Goal: Task Accomplishment & Management: Complete application form

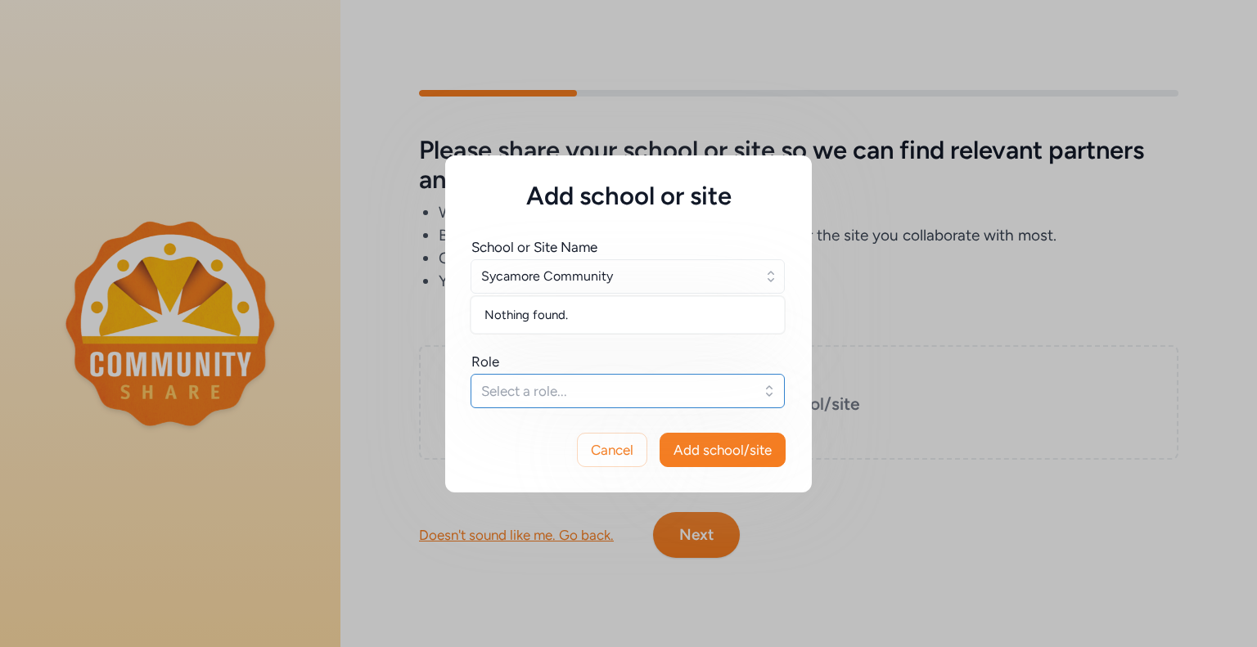
click at [491, 390] on span "Select a role..." at bounding box center [616, 391] width 270 height 20
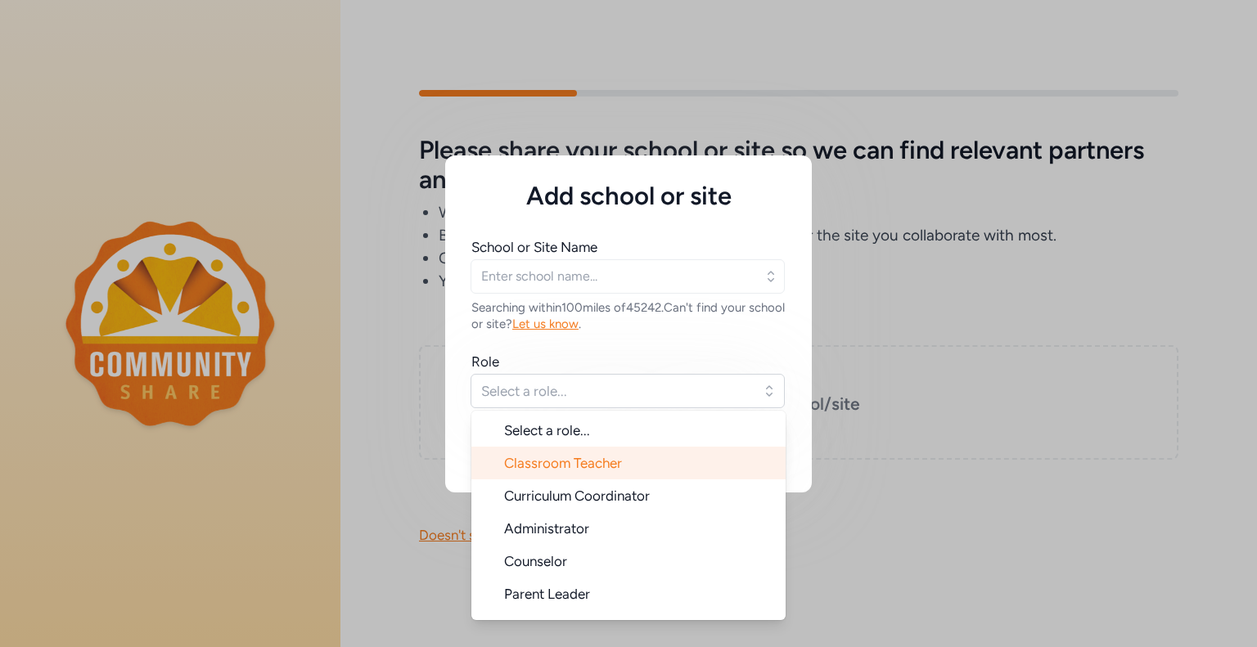
click at [504, 455] on span "Classroom Teacher" at bounding box center [563, 463] width 118 height 16
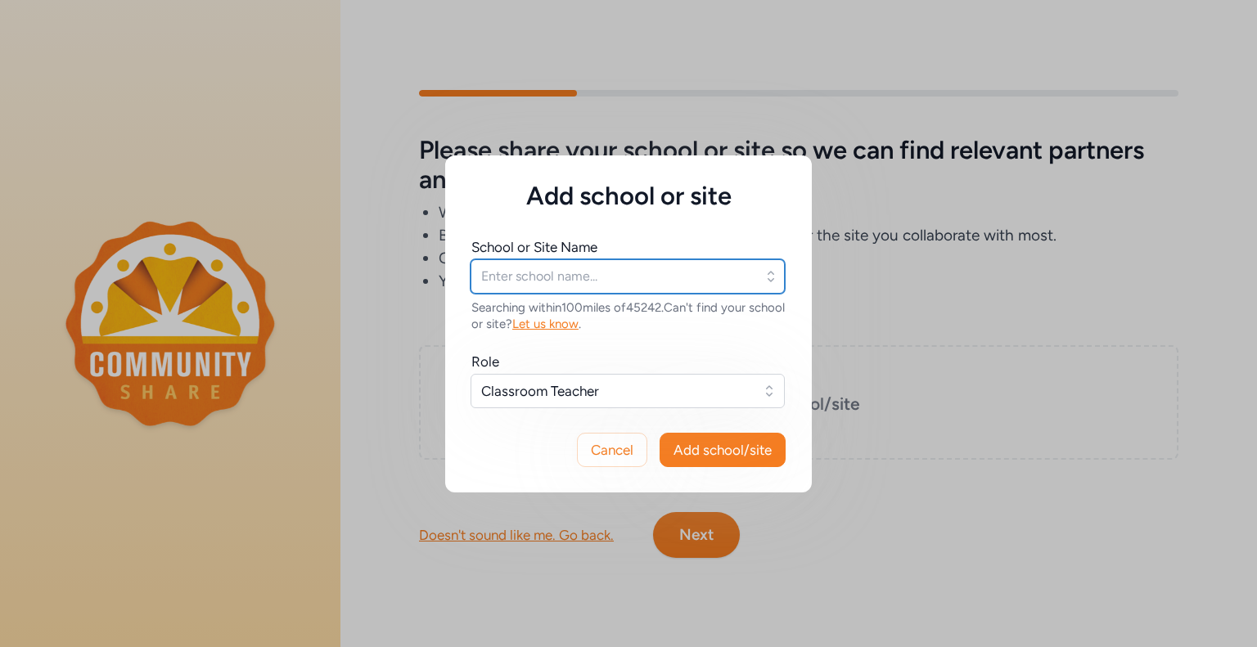
click at [523, 281] on input "text" at bounding box center [627, 276] width 314 height 34
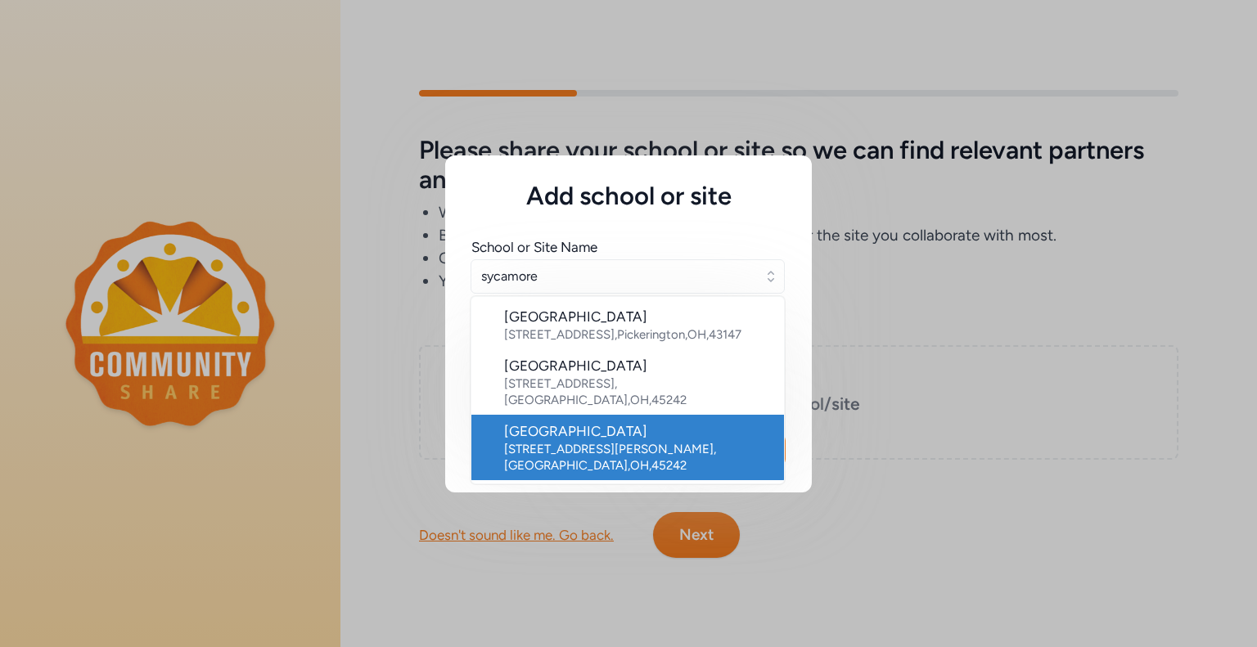
click at [573, 437] on div "[GEOGRAPHIC_DATA]" at bounding box center [637, 431] width 267 height 20
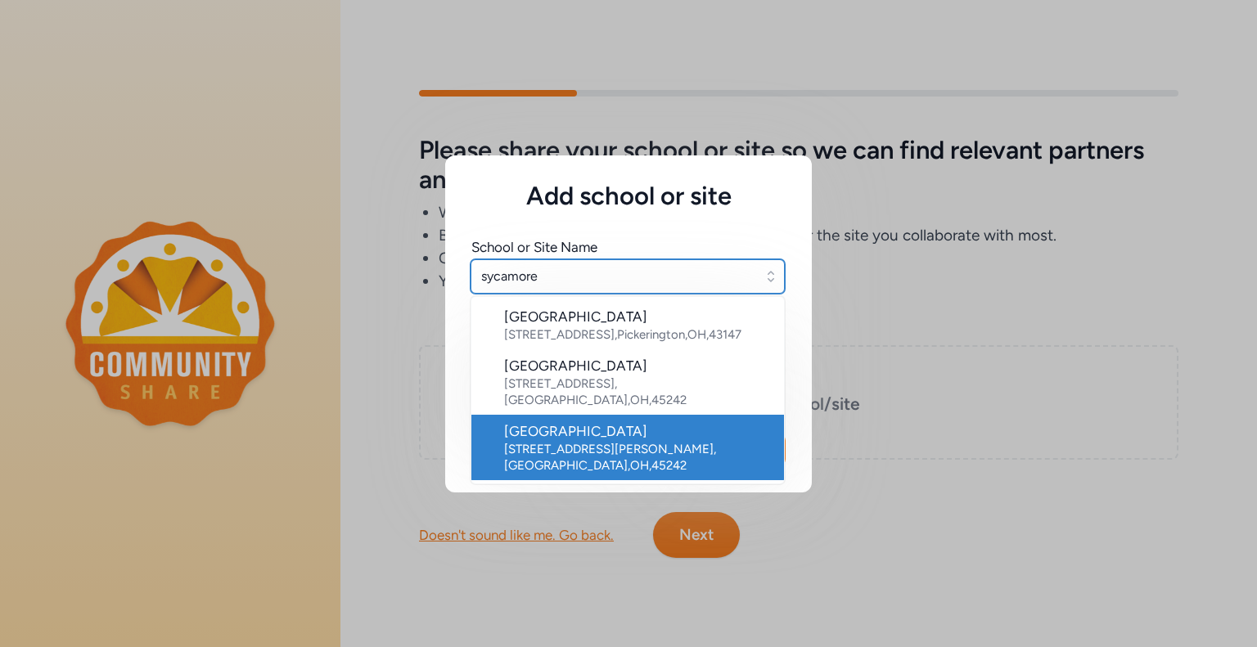
type input "[GEOGRAPHIC_DATA]"
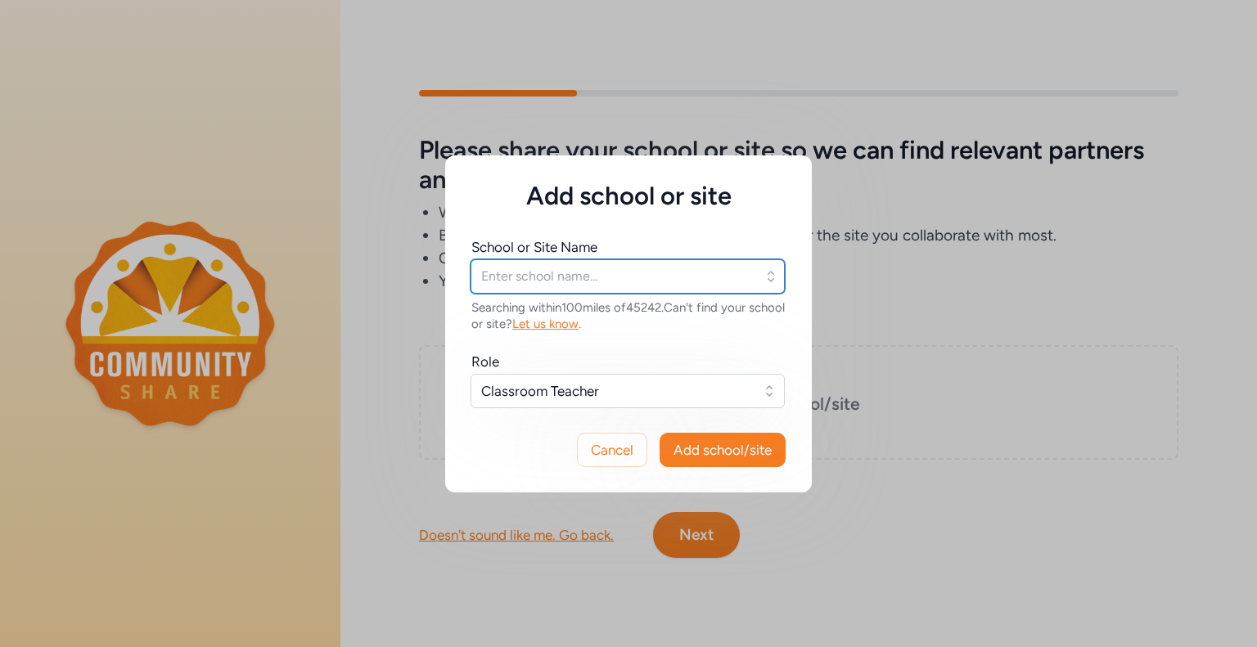
type input "[GEOGRAPHIC_DATA]"
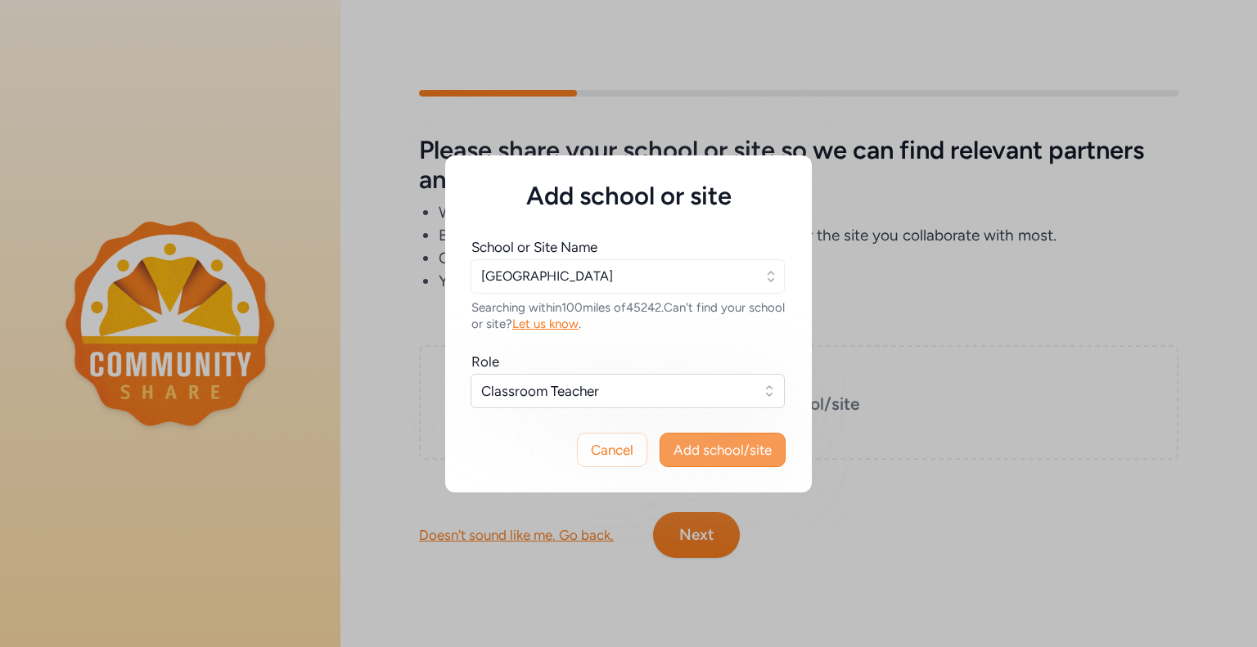
click at [706, 454] on span "Add school/site" at bounding box center [722, 450] width 98 height 20
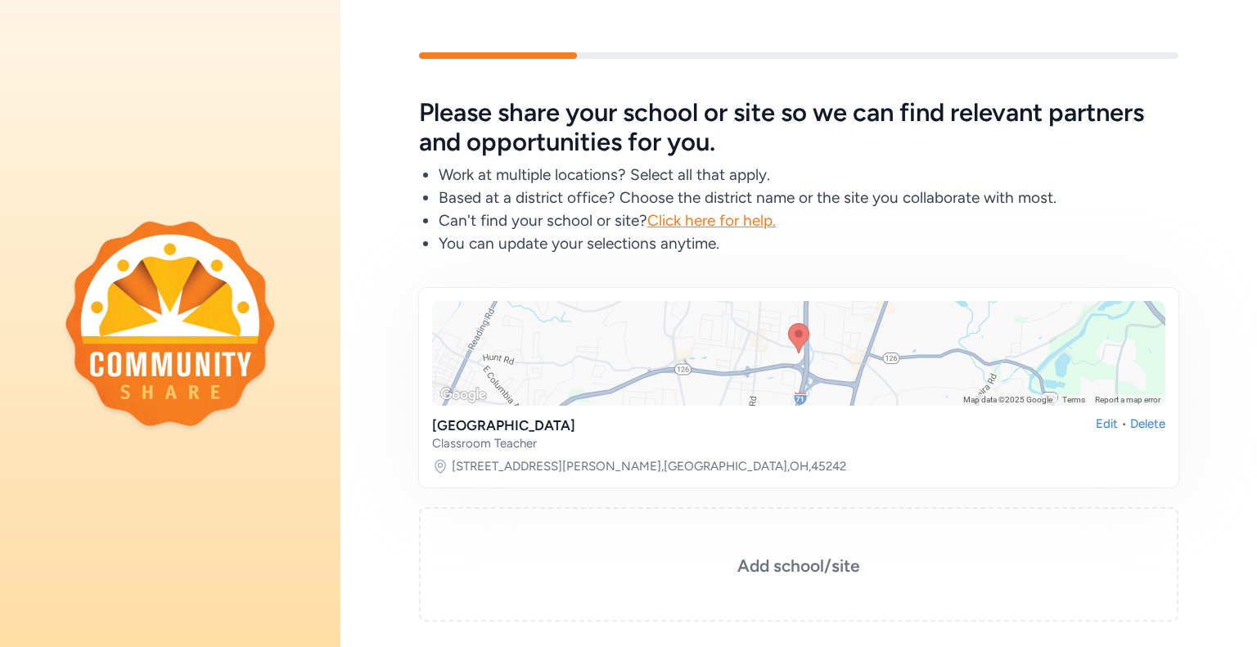
scroll to position [137, 0]
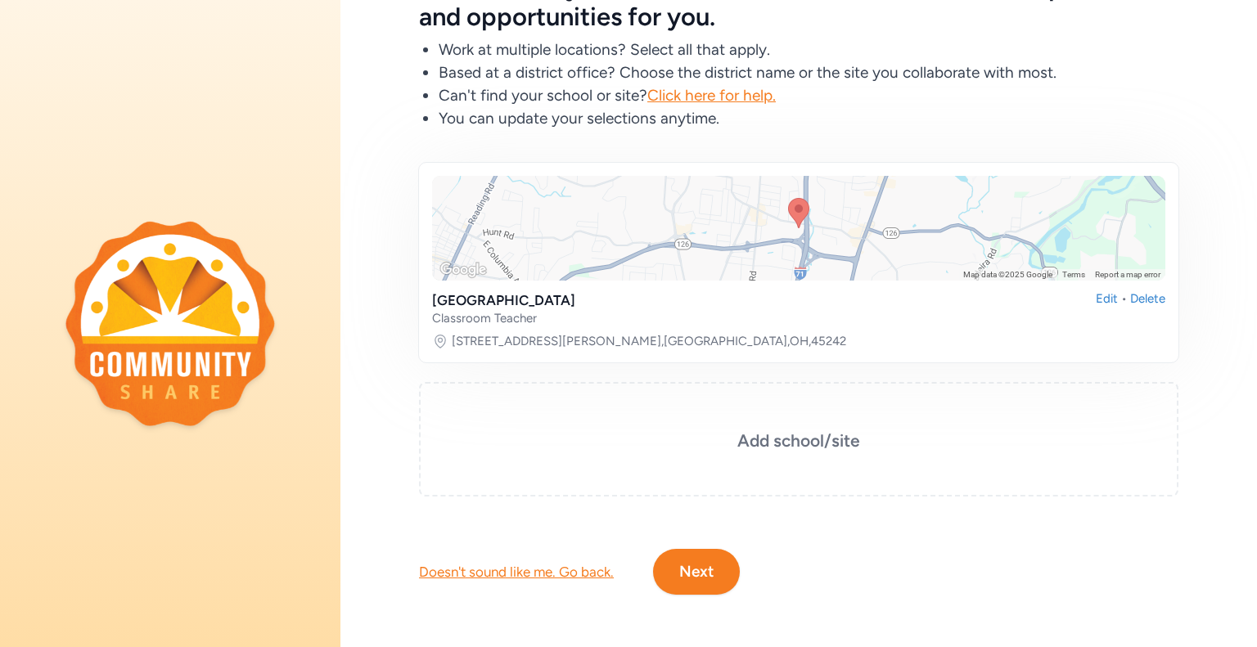
click at [697, 562] on button "Next" at bounding box center [696, 572] width 87 height 46
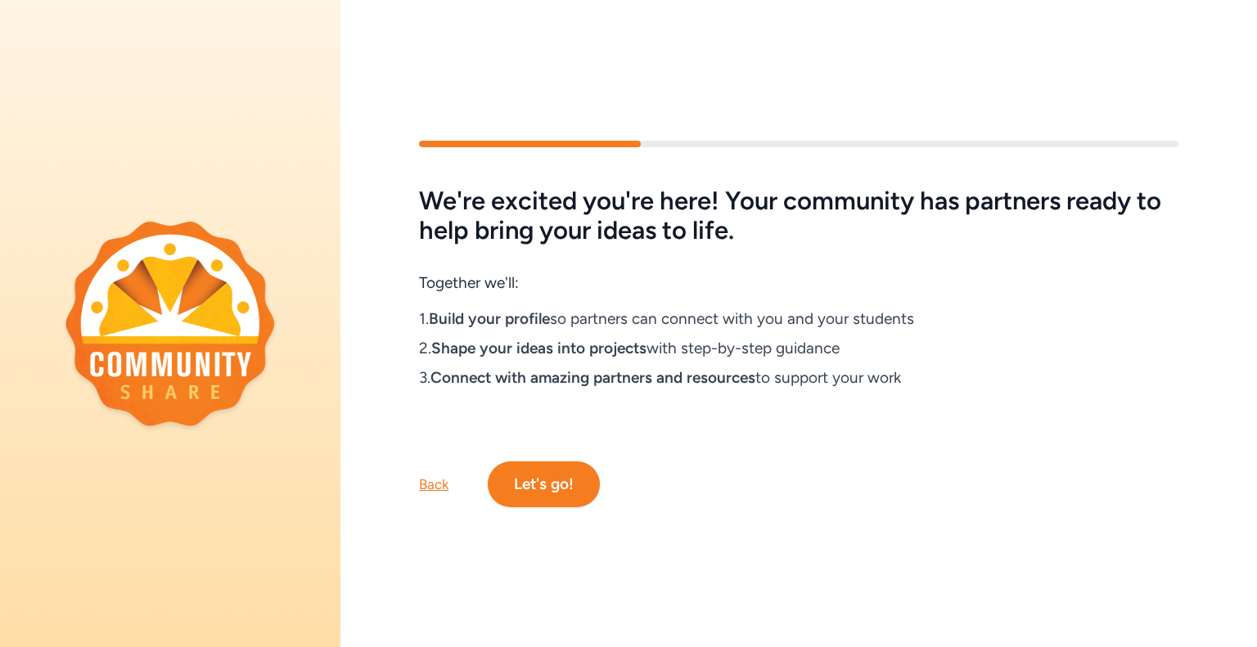
click at [538, 479] on button "Let's go!" at bounding box center [544, 484] width 112 height 46
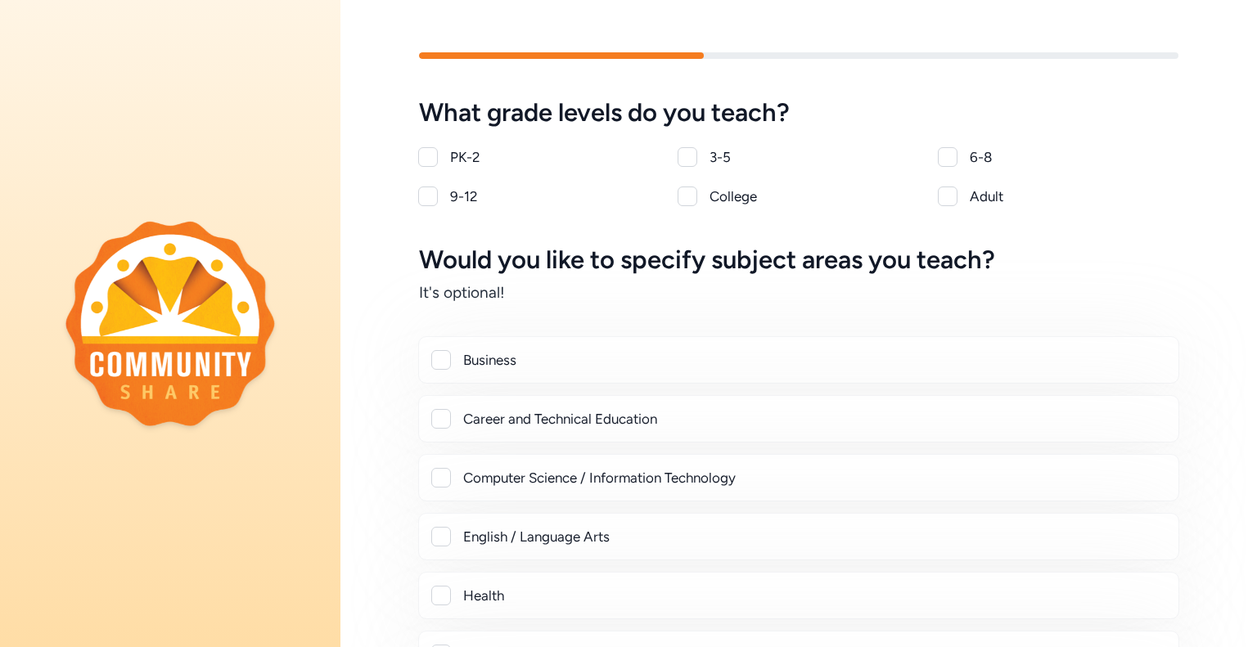
click at [944, 160] on div at bounding box center [948, 157] width 20 height 20
checkbox input "true"
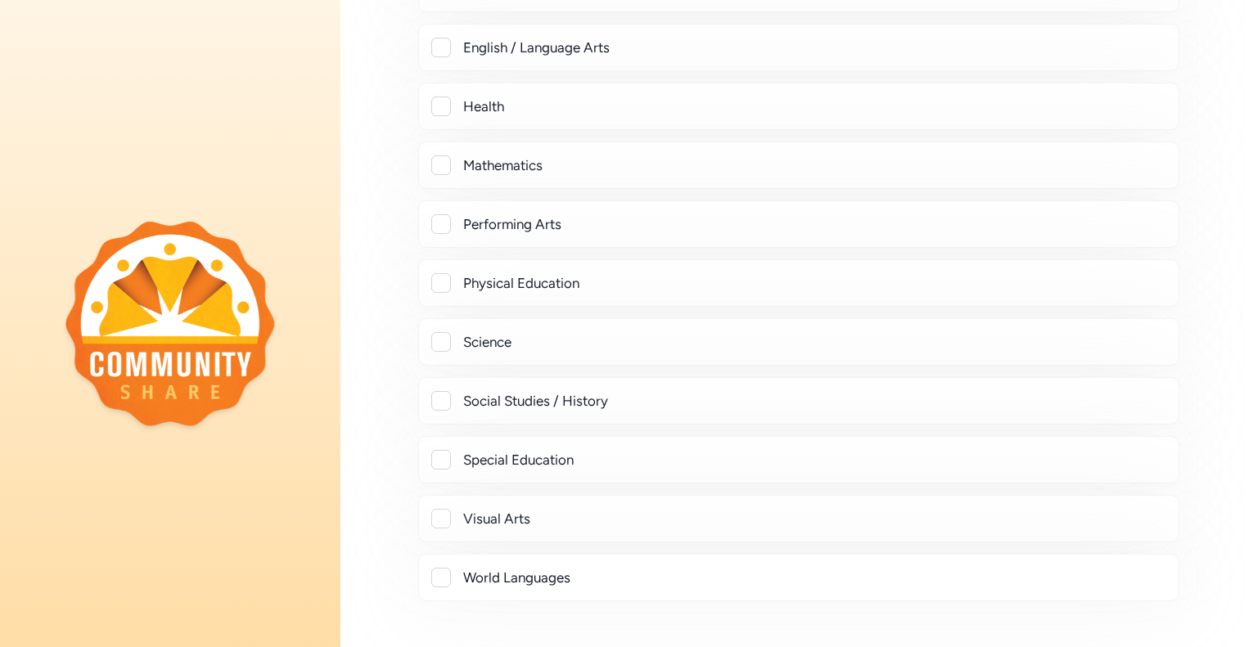
scroll to position [494, 0]
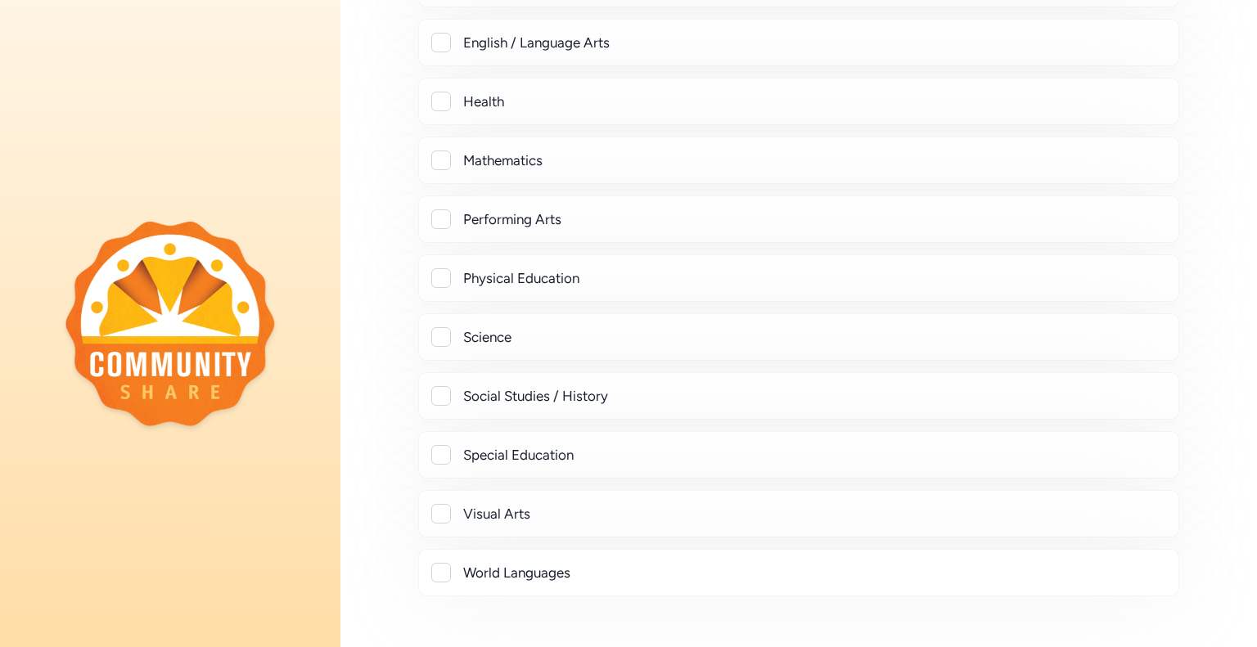
click at [443, 511] on div at bounding box center [441, 514] width 20 height 20
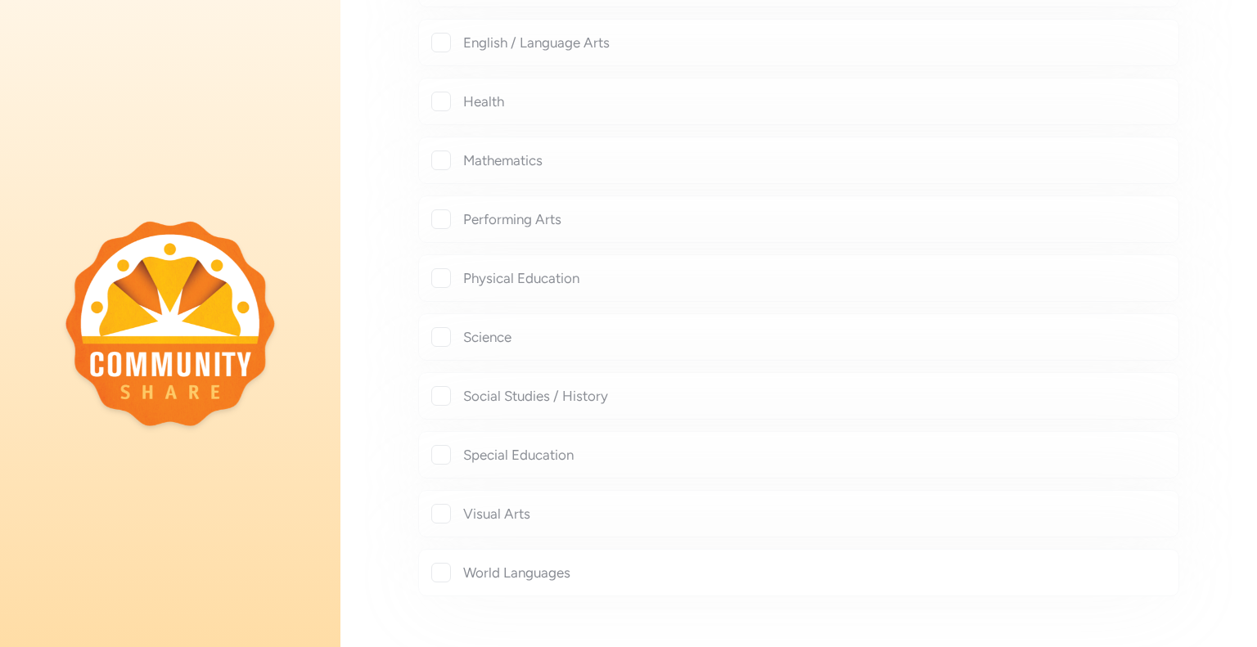
checkbox input "true"
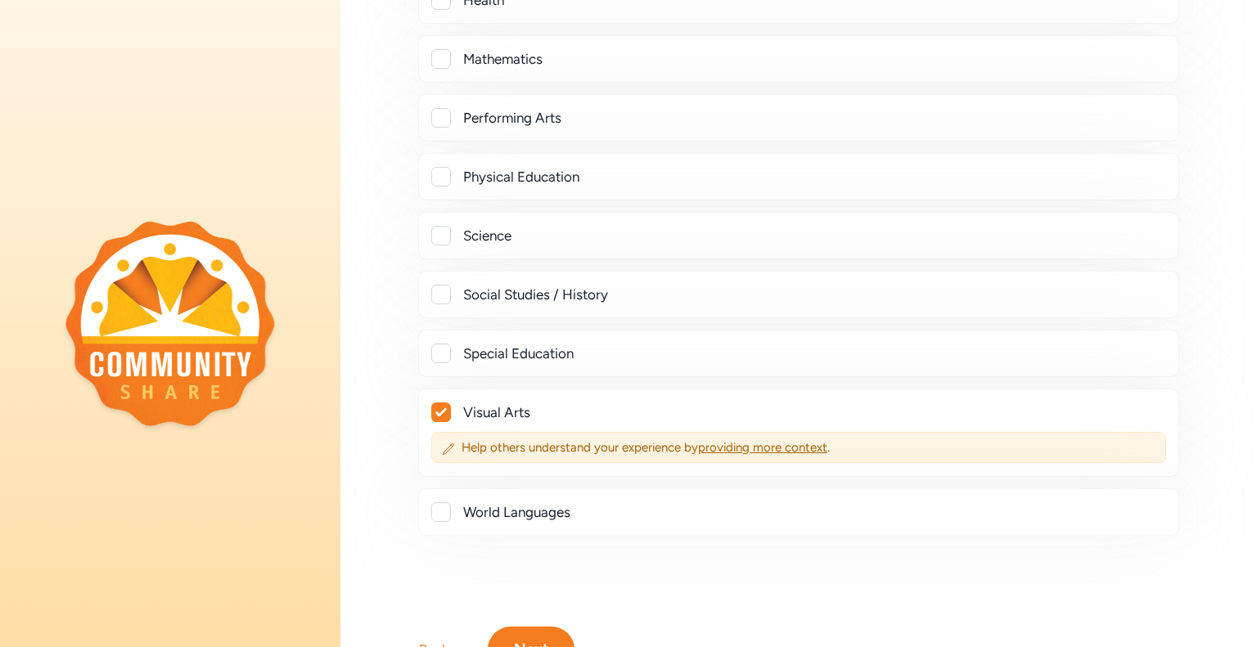
scroll to position [681, 0]
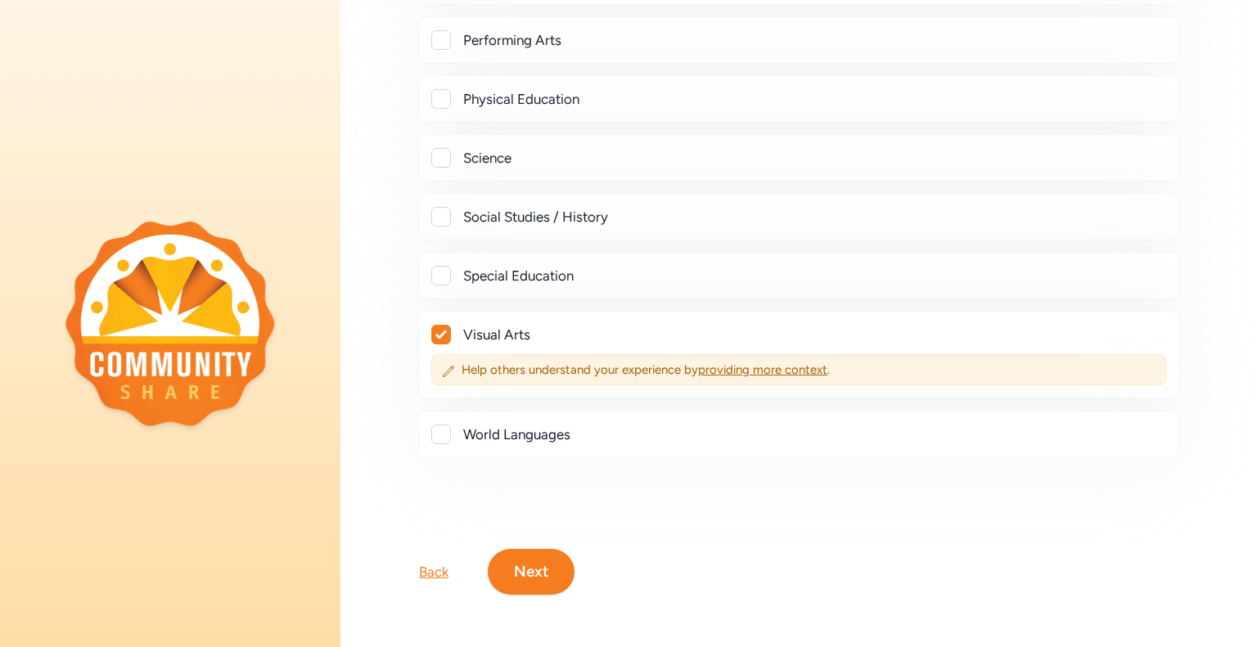
click at [540, 561] on button "Next" at bounding box center [531, 572] width 87 height 46
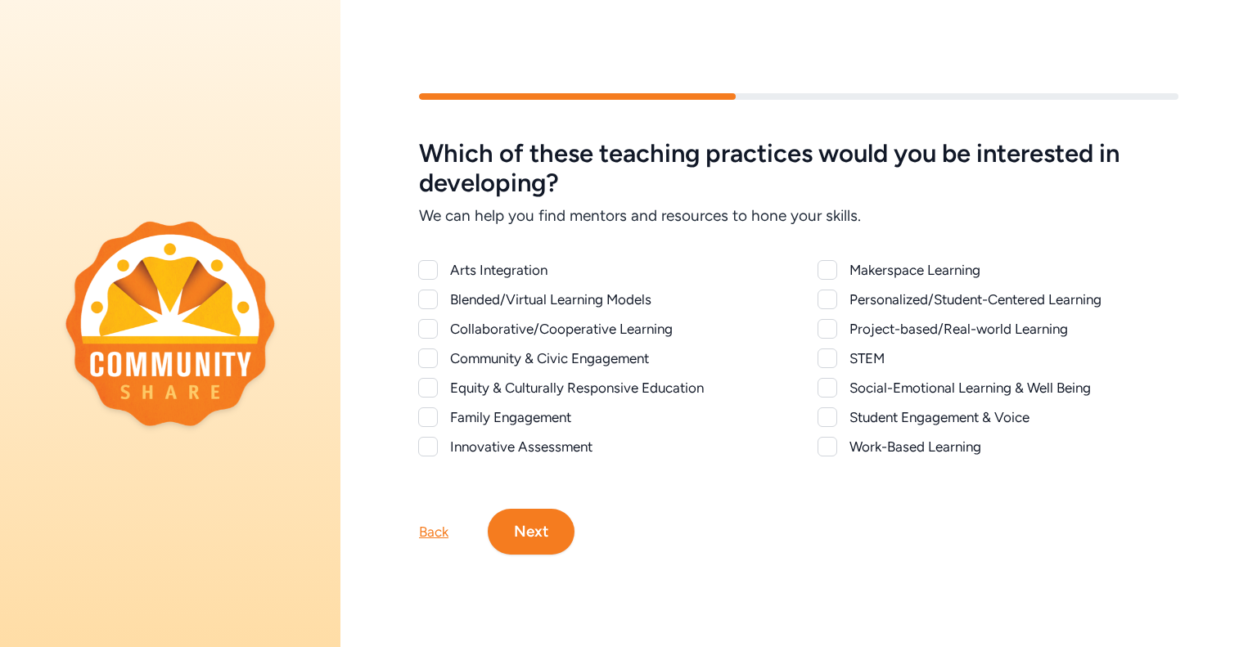
click at [428, 262] on div at bounding box center [428, 270] width 20 height 20
checkbox input "true"
click at [430, 324] on div at bounding box center [428, 329] width 20 height 20
checkbox input "true"
click at [432, 351] on div at bounding box center [428, 359] width 20 height 20
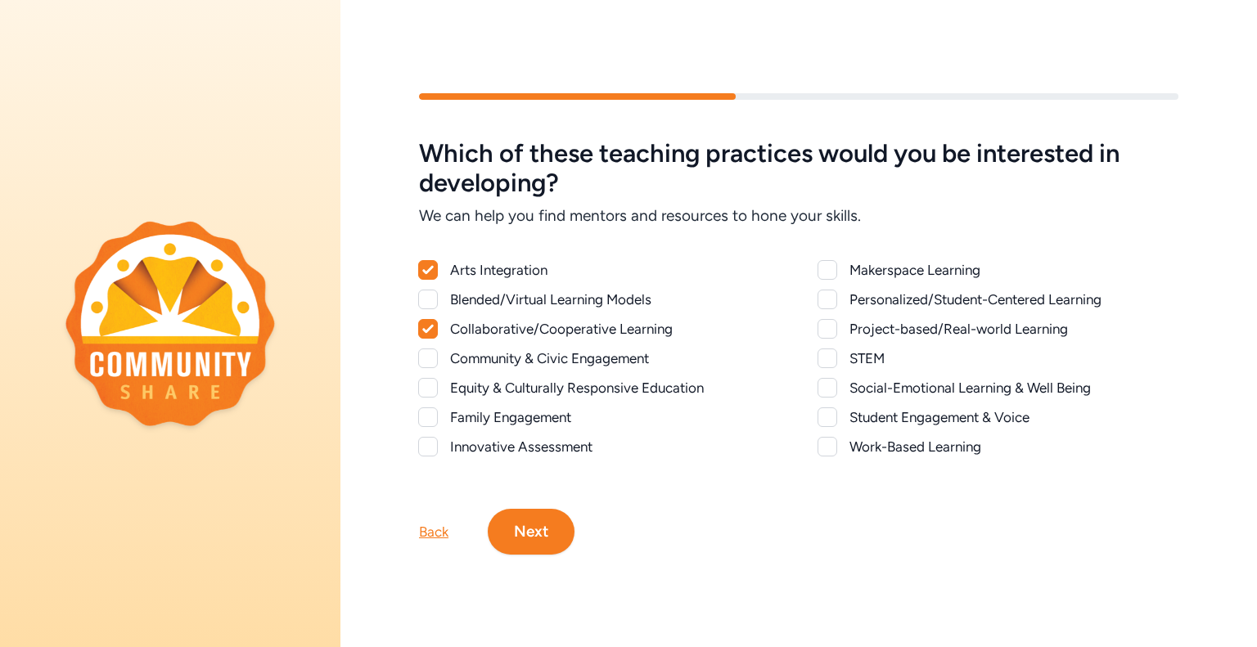
checkbox input "true"
click at [425, 386] on div at bounding box center [428, 388] width 20 height 20
checkbox input "true"
click at [428, 410] on div at bounding box center [428, 417] width 20 height 20
checkbox input "true"
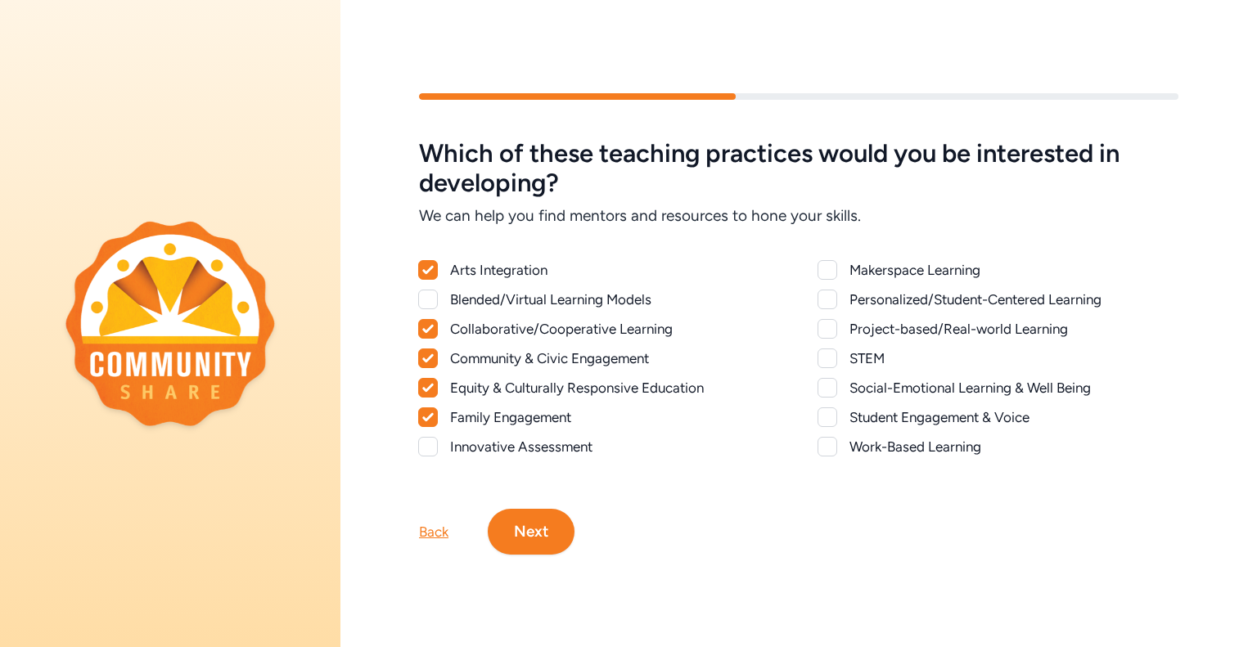
click at [817, 295] on div at bounding box center [827, 300] width 20 height 20
checkbox input "true"
click at [817, 326] on div at bounding box center [827, 329] width 20 height 20
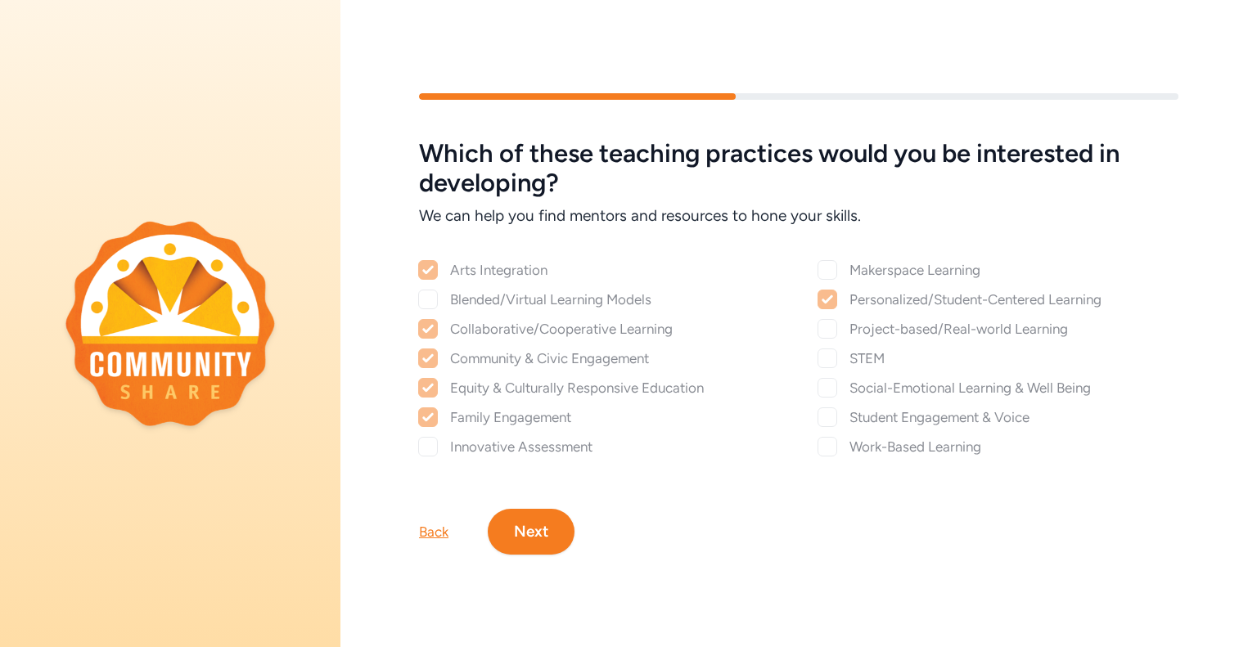
checkbox input "true"
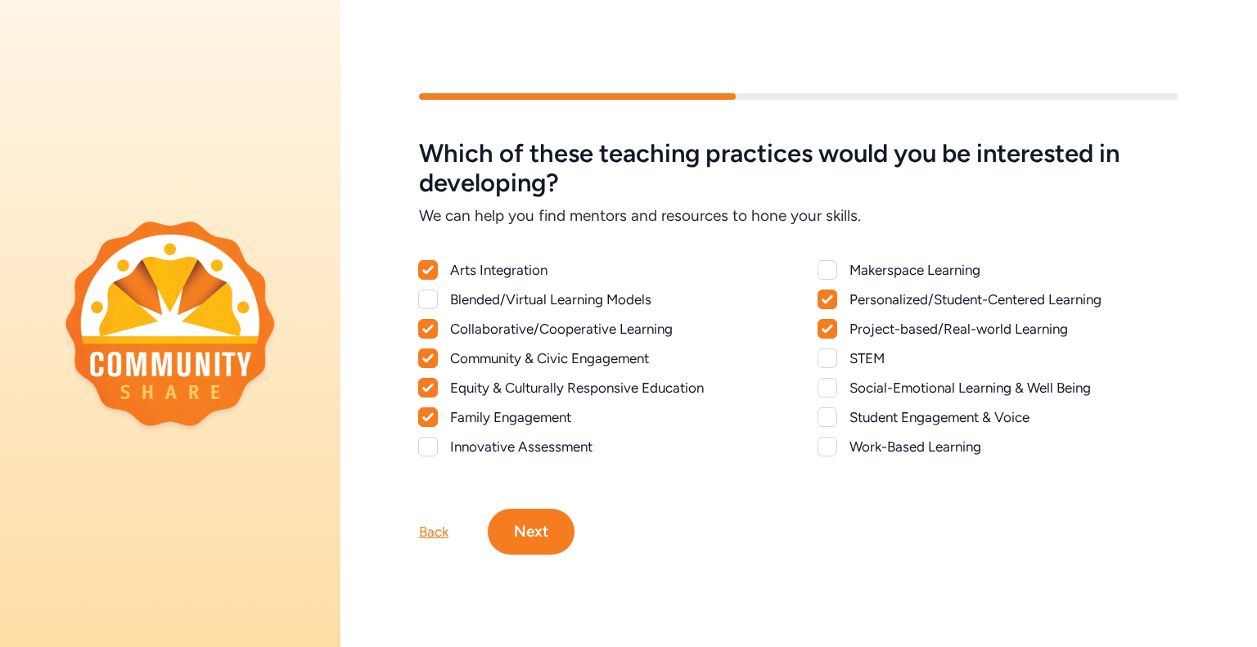
click at [817, 385] on div at bounding box center [827, 388] width 20 height 20
checkbox input "true"
click at [818, 415] on div at bounding box center [827, 417] width 20 height 20
checkbox input "true"
click at [542, 526] on button "Next" at bounding box center [531, 532] width 87 height 46
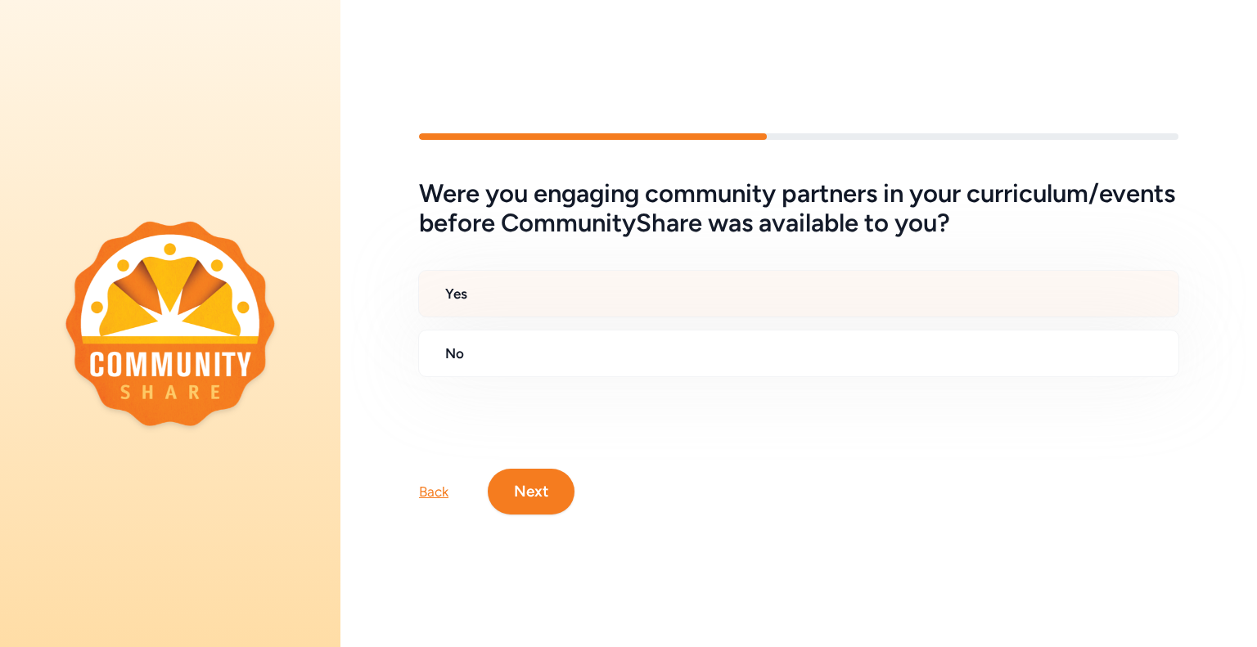
click at [467, 303] on h2 "Yes" at bounding box center [805, 294] width 720 height 20
click at [530, 490] on button "Next" at bounding box center [531, 492] width 87 height 46
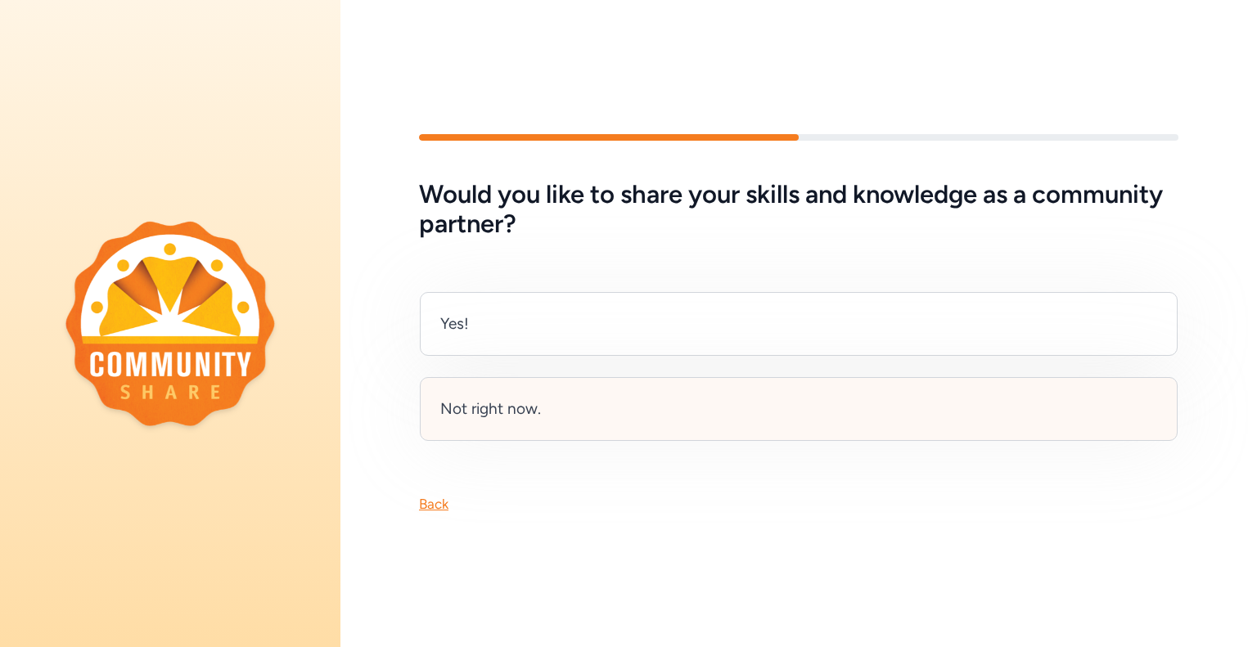
click at [504, 400] on div "Not right now." at bounding box center [490, 409] width 101 height 23
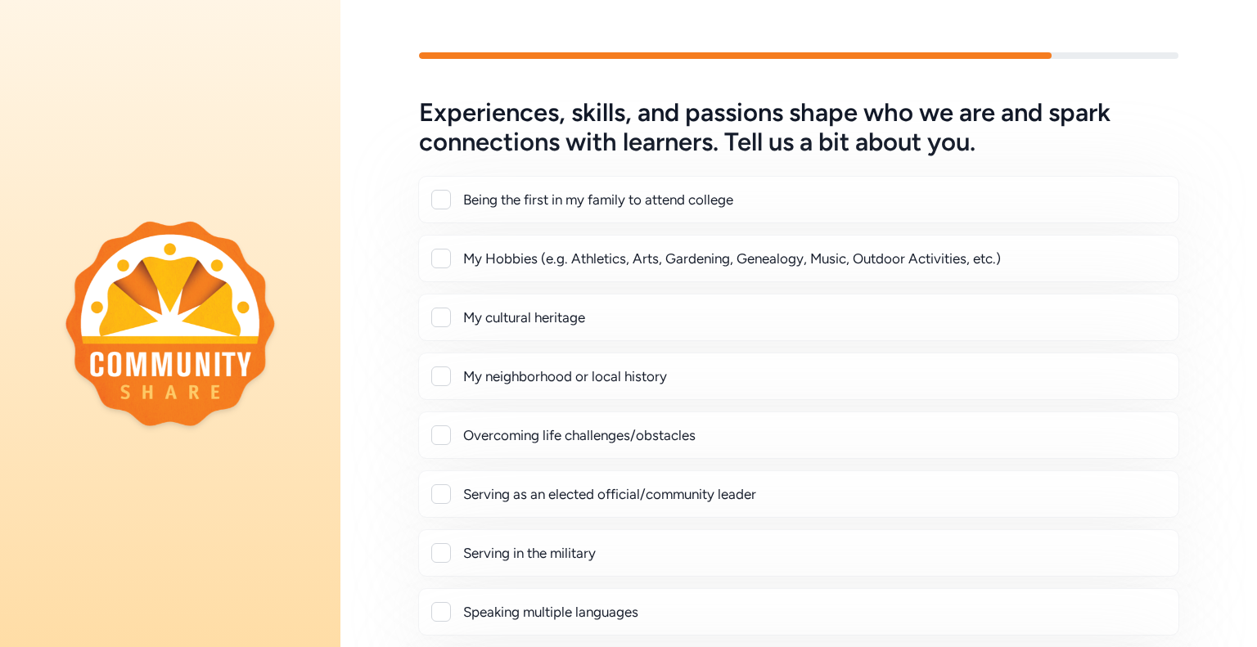
click at [436, 259] on div at bounding box center [441, 259] width 20 height 20
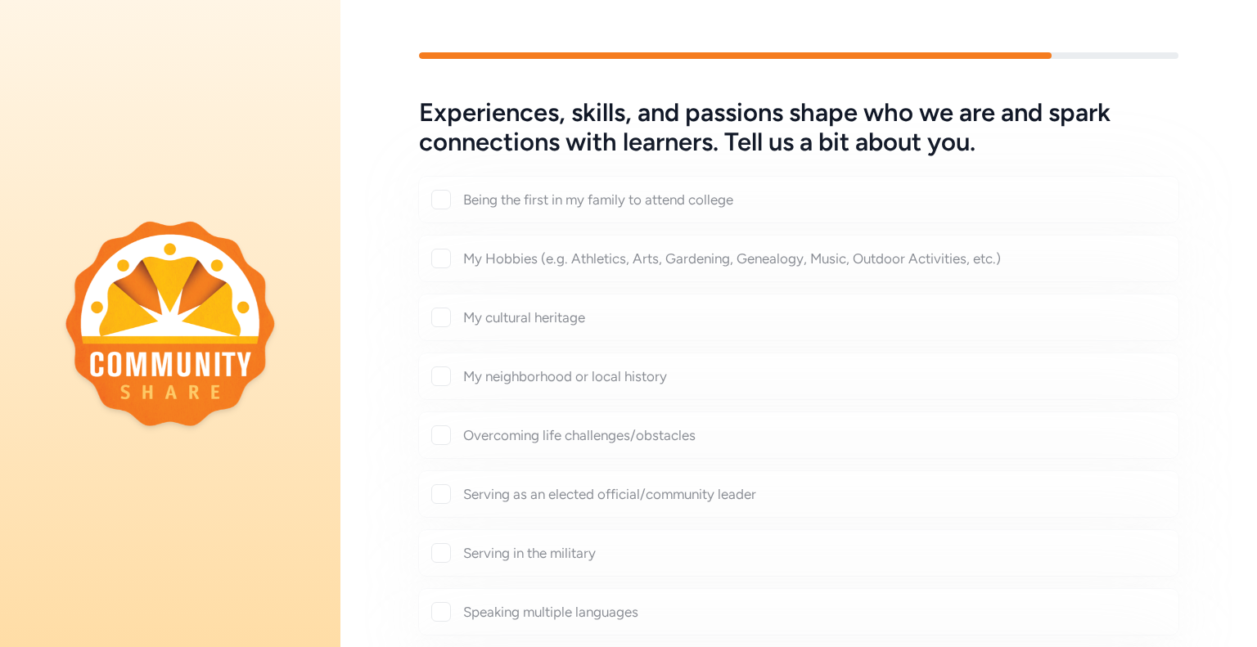
checkbox input "true"
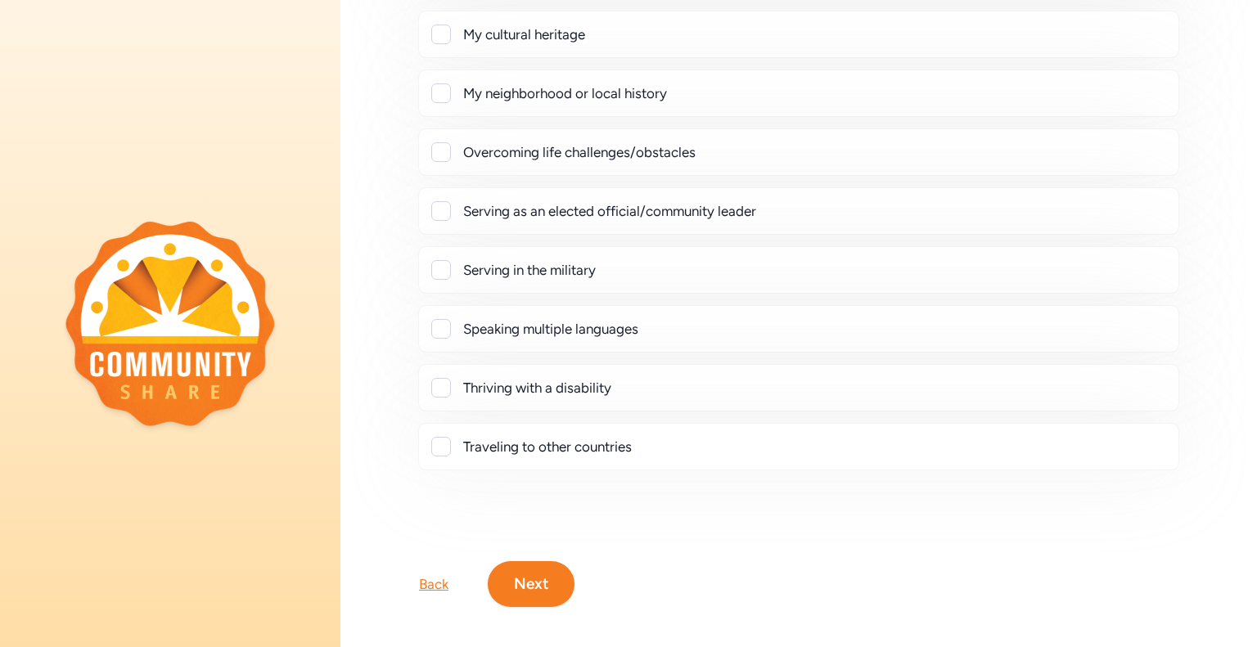
scroll to position [344, 0]
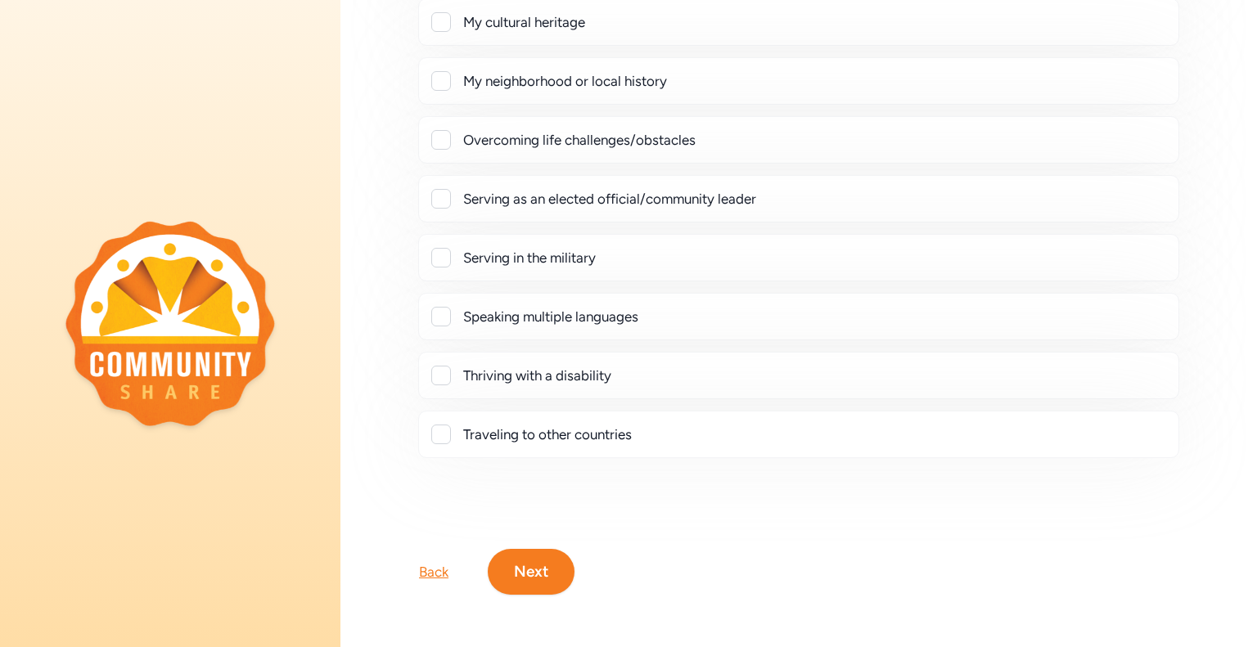
click at [530, 557] on button "Next" at bounding box center [531, 572] width 87 height 46
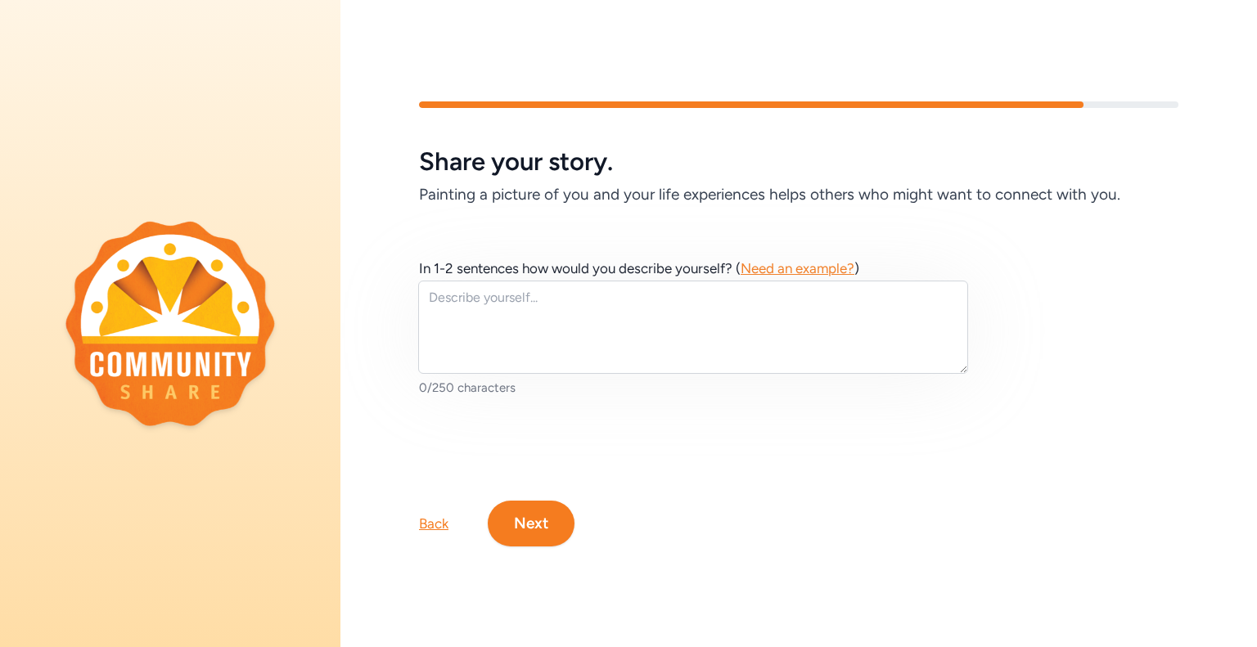
click at [530, 516] on button "Next" at bounding box center [531, 524] width 87 height 46
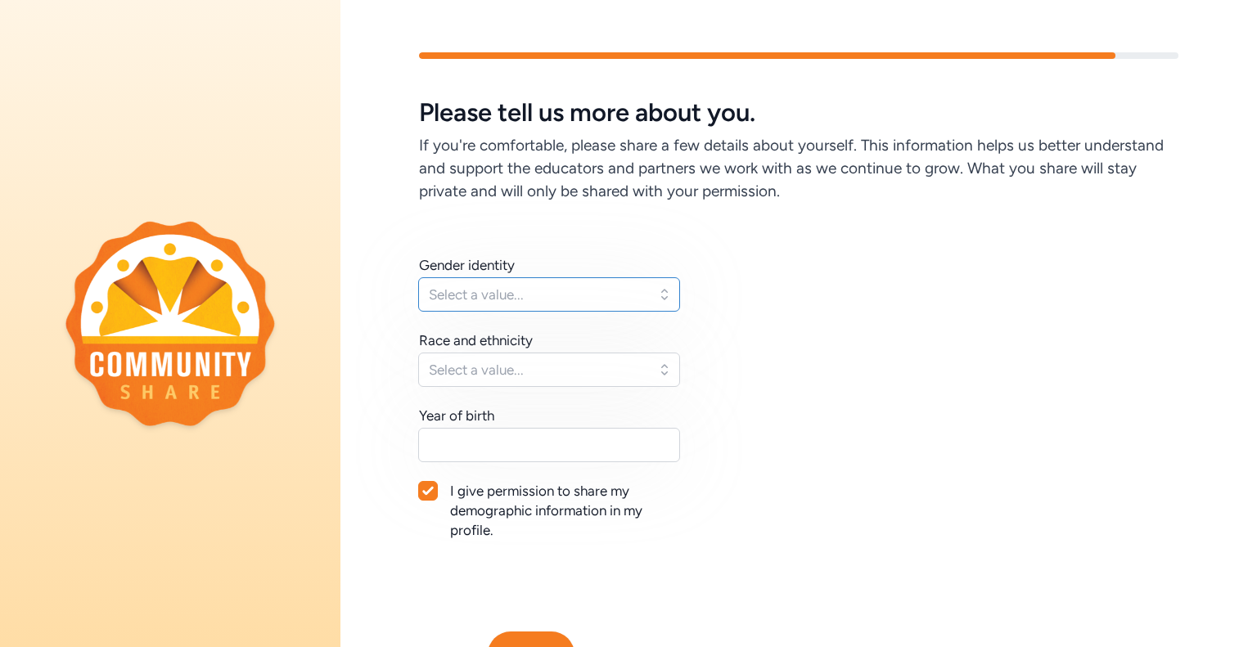
click at [572, 304] on button "Select a value..." at bounding box center [549, 294] width 262 height 34
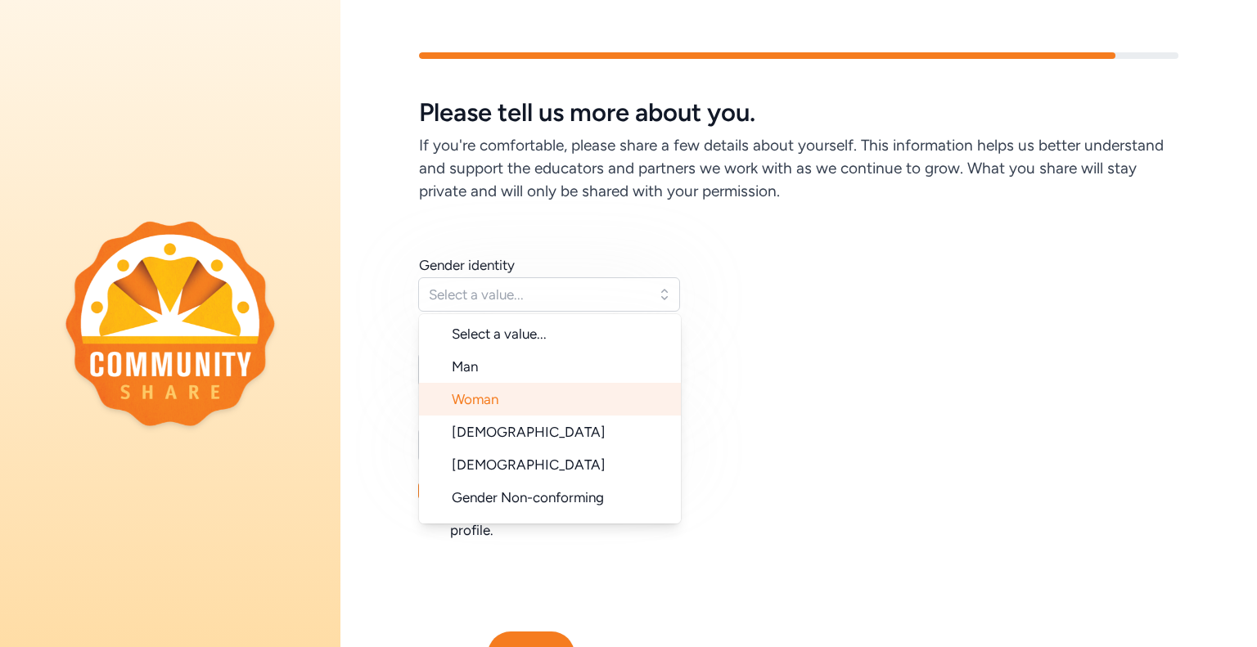
click at [515, 402] on li "Woman" at bounding box center [550, 399] width 262 height 33
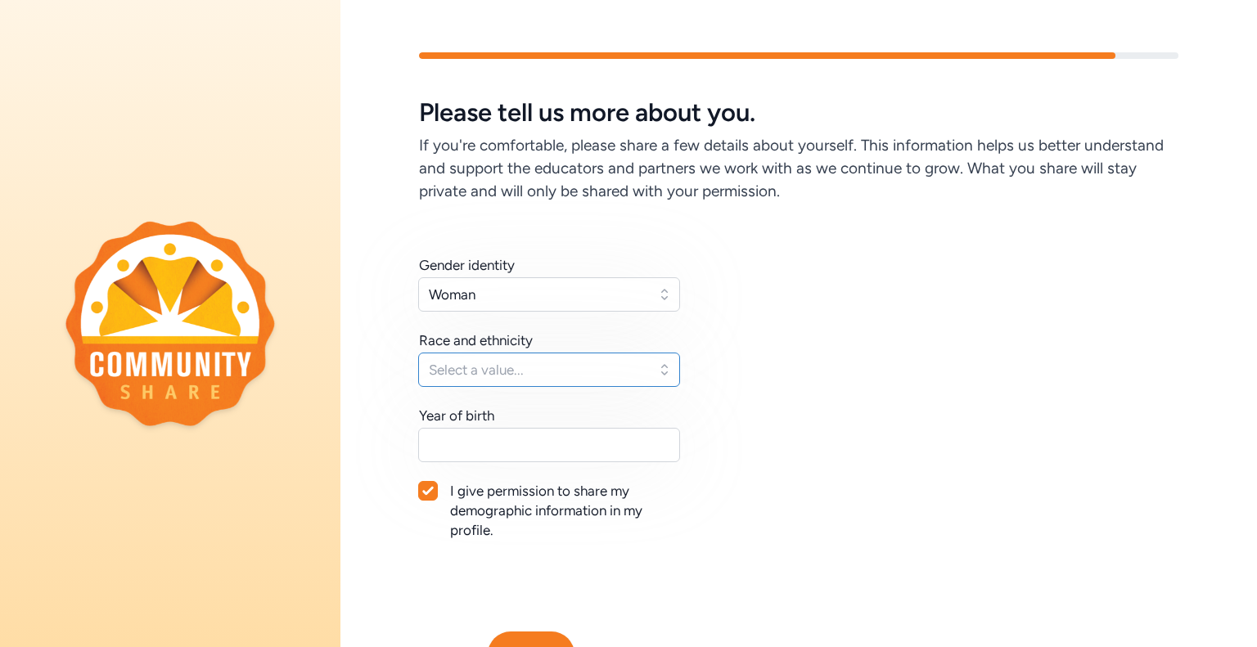
click at [515, 374] on span "Select a value..." at bounding box center [538, 370] width 218 height 20
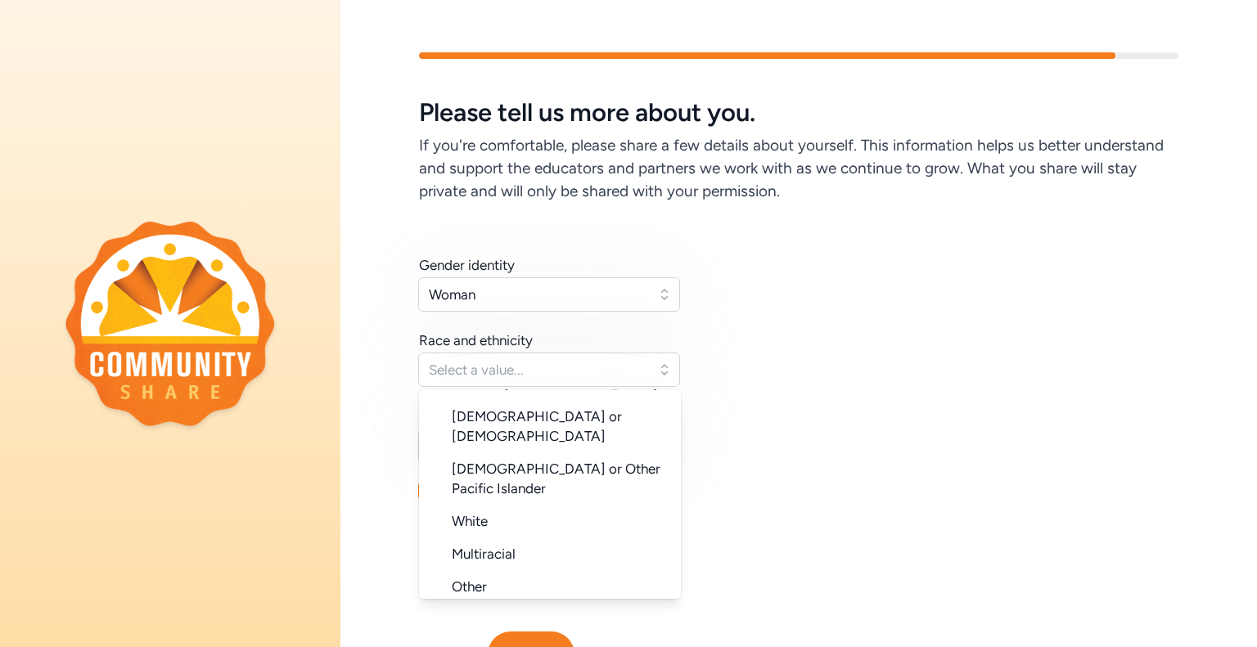
scroll to position [164, 0]
click at [481, 512] on span "White" at bounding box center [470, 520] width 36 height 16
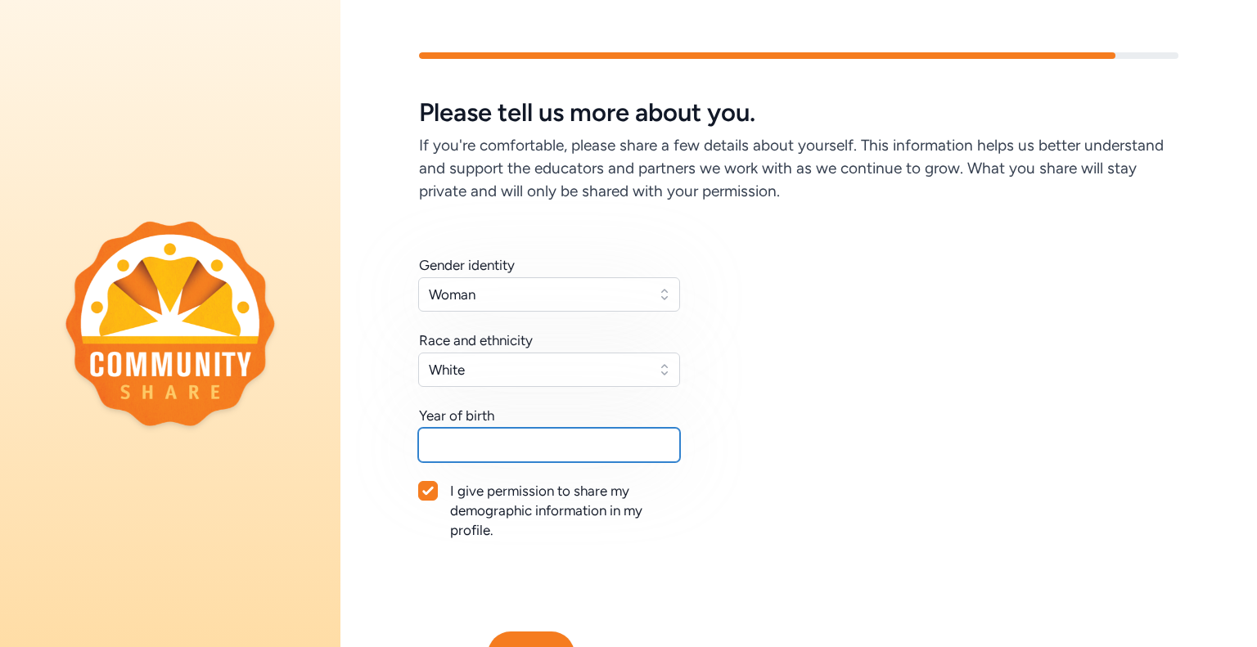
click at [483, 452] on input "text" at bounding box center [549, 445] width 262 height 34
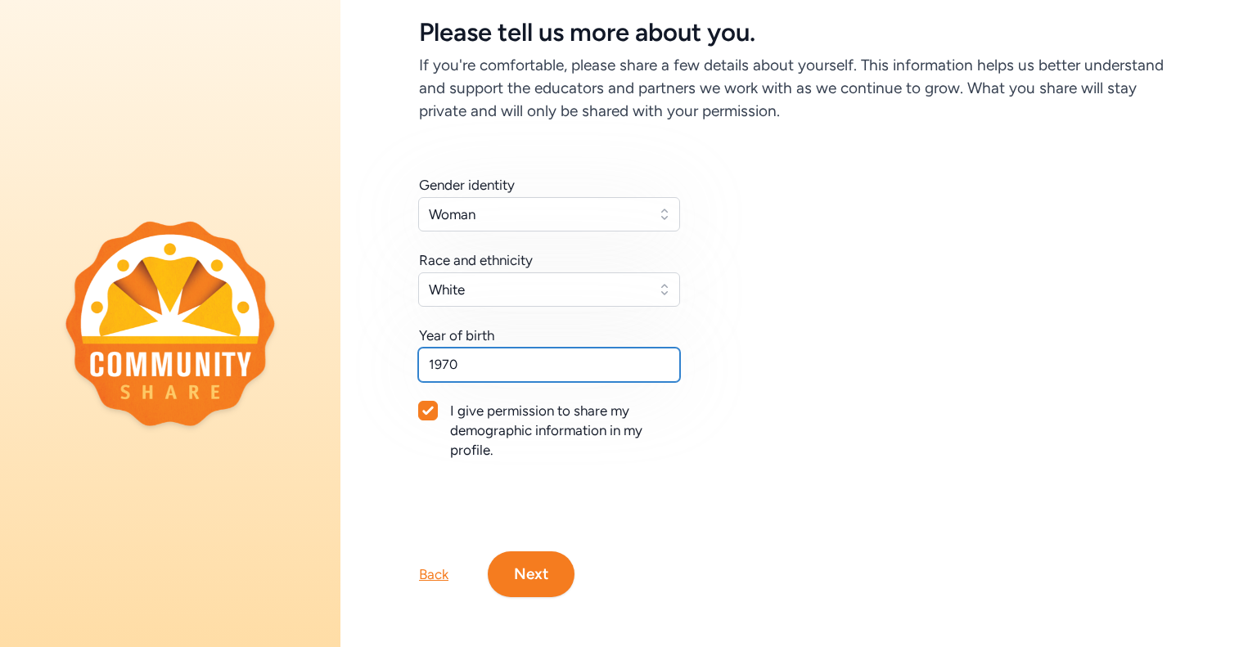
scroll to position [94, 0]
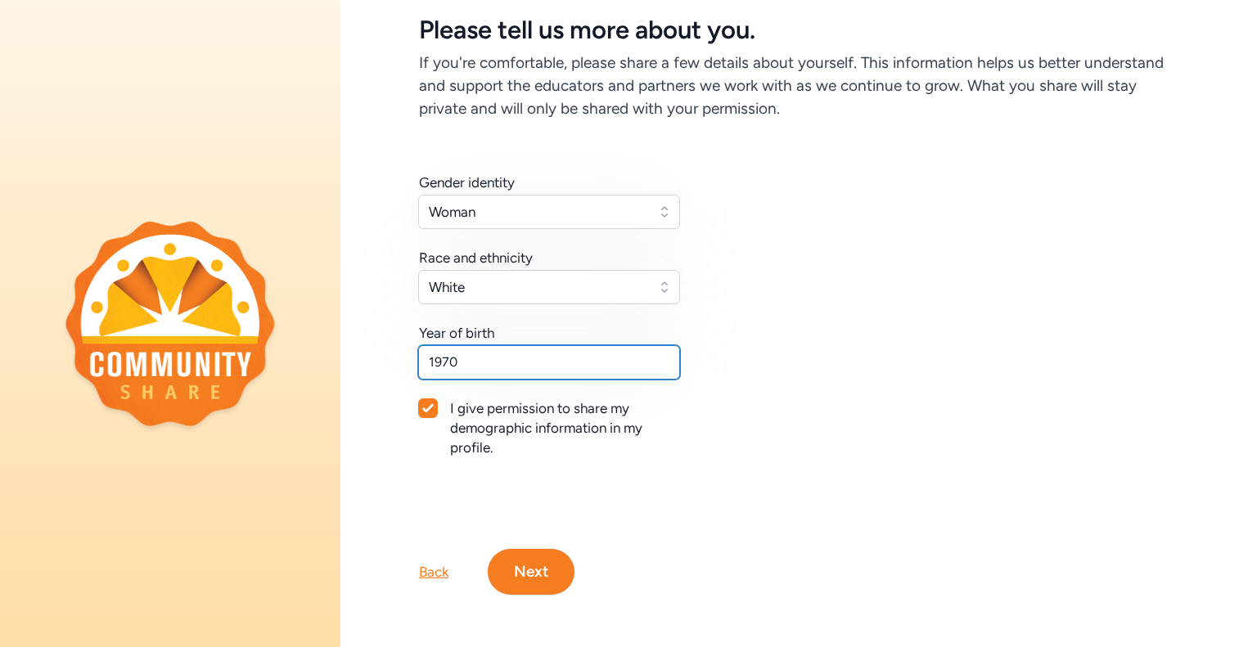
type input "1970"
click at [426, 404] on icon at bounding box center [427, 408] width 11 height 8
checkbox input "false"
click at [538, 558] on button "Next" at bounding box center [531, 572] width 87 height 46
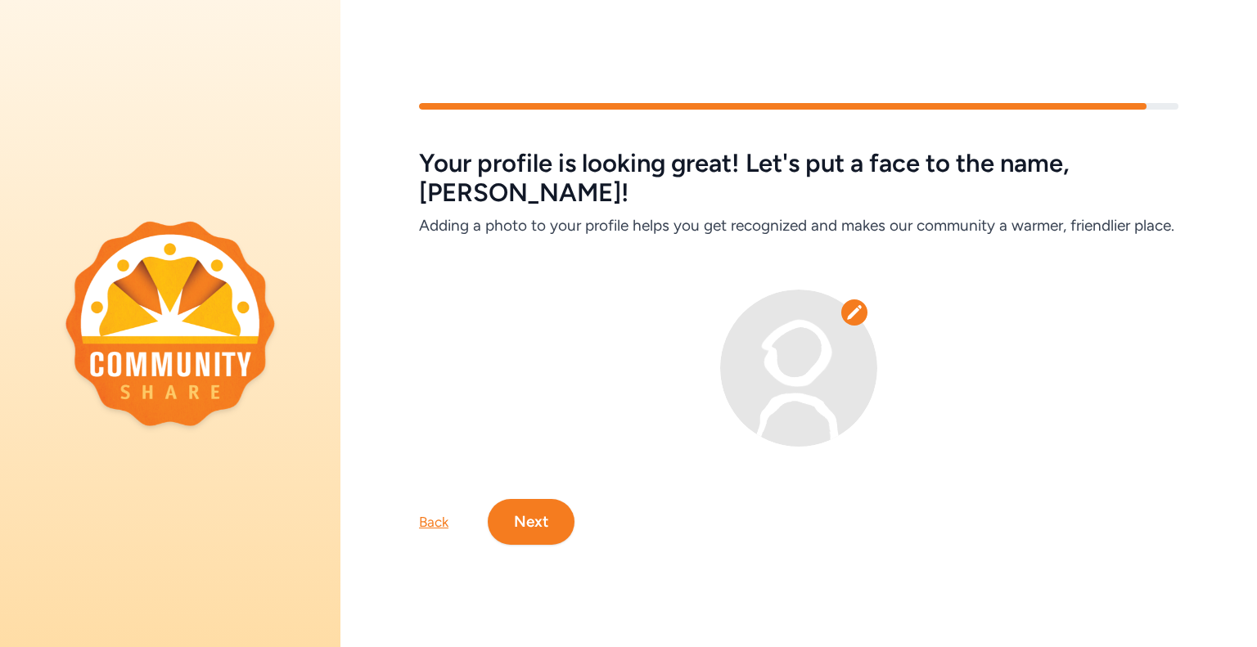
click at [847, 319] on icon at bounding box center [854, 312] width 15 height 14
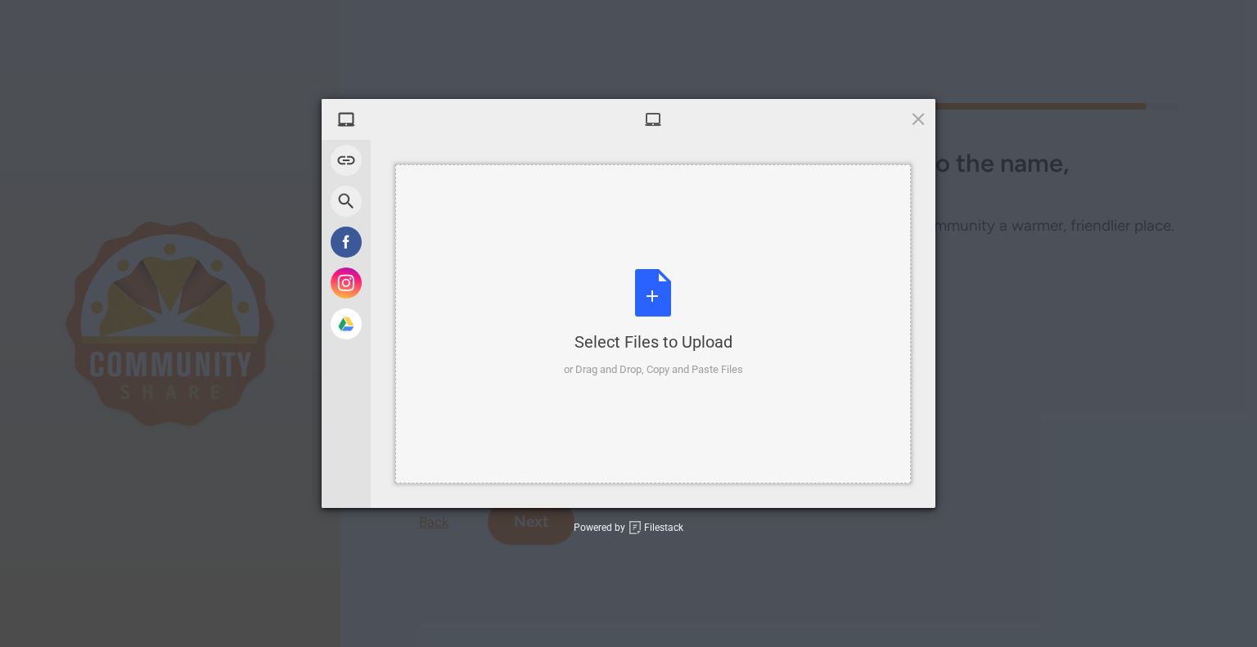
click at [645, 297] on div "Select Files to Upload or Drag and Drop, Copy and Paste Files" at bounding box center [653, 323] width 179 height 109
click at [916, 118] on span at bounding box center [918, 119] width 18 height 18
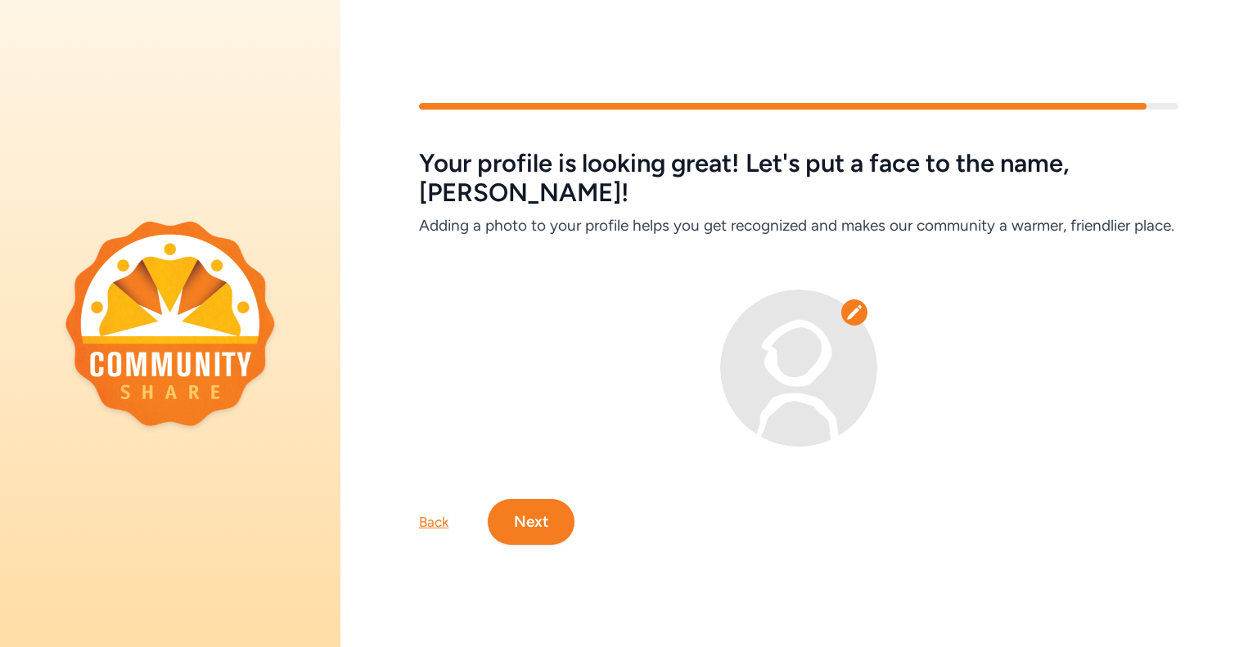
click at [550, 519] on button "Next" at bounding box center [531, 522] width 87 height 46
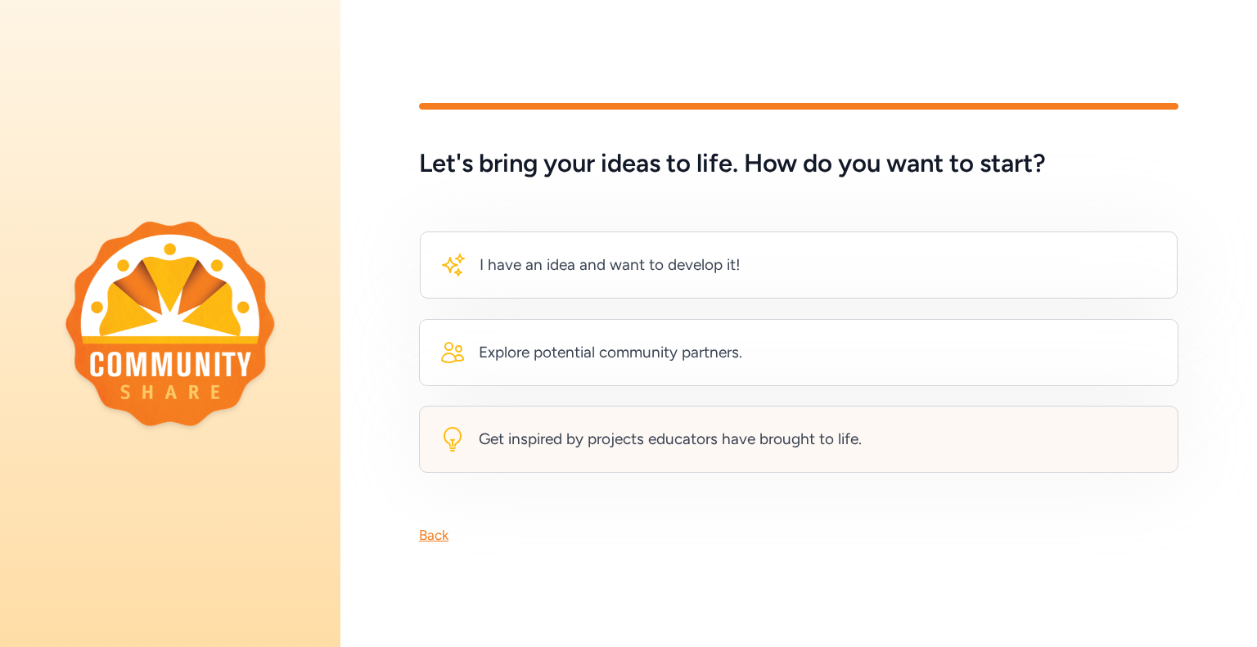
click at [657, 438] on div "Get inspired by projects educators have brought to life." at bounding box center [670, 439] width 383 height 23
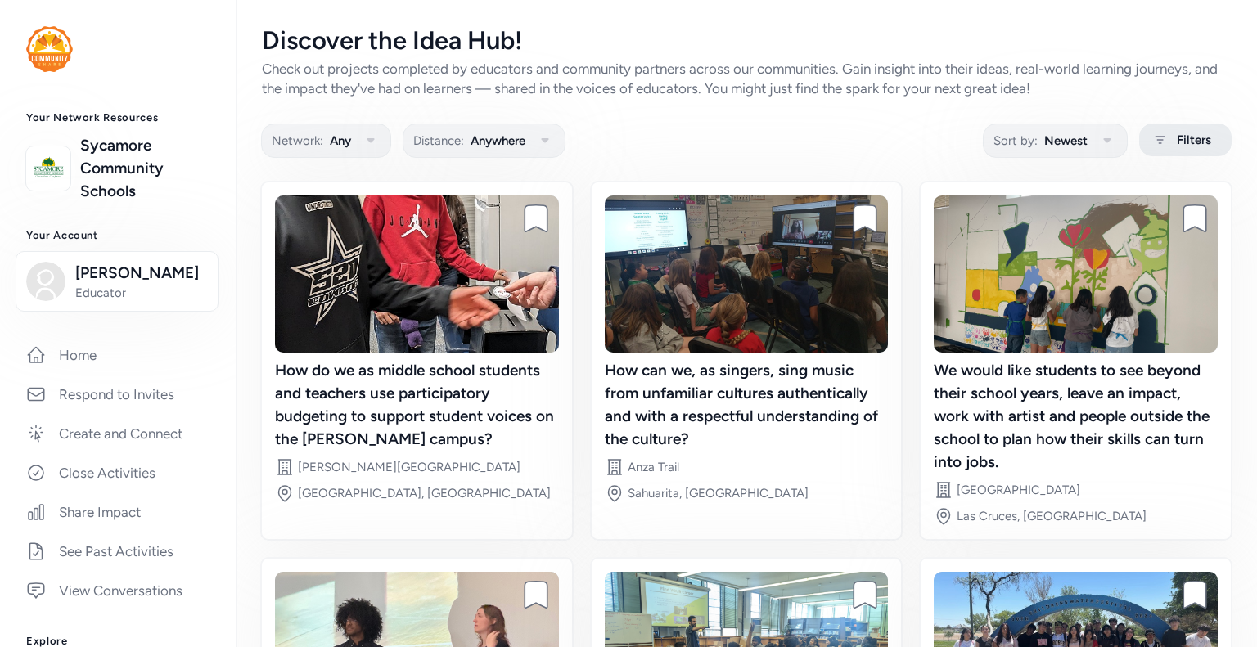
click at [1176, 137] on span "Filters" at bounding box center [1193, 140] width 34 height 20
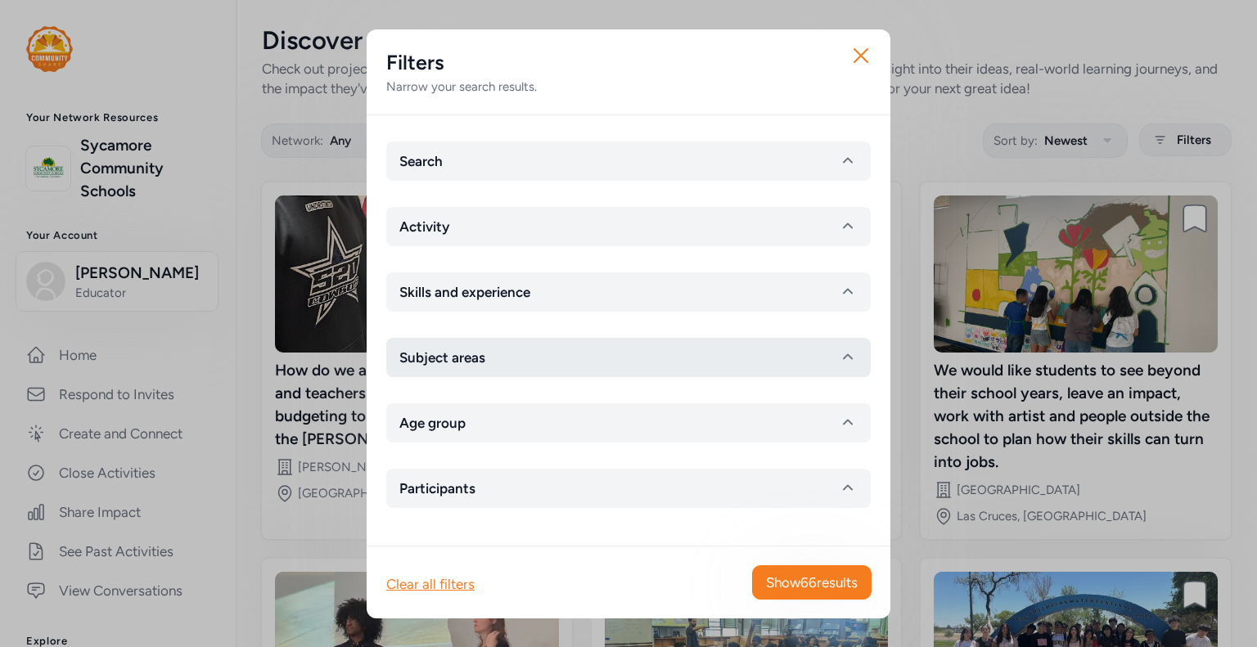
click at [854, 352] on icon "button" at bounding box center [848, 358] width 20 height 20
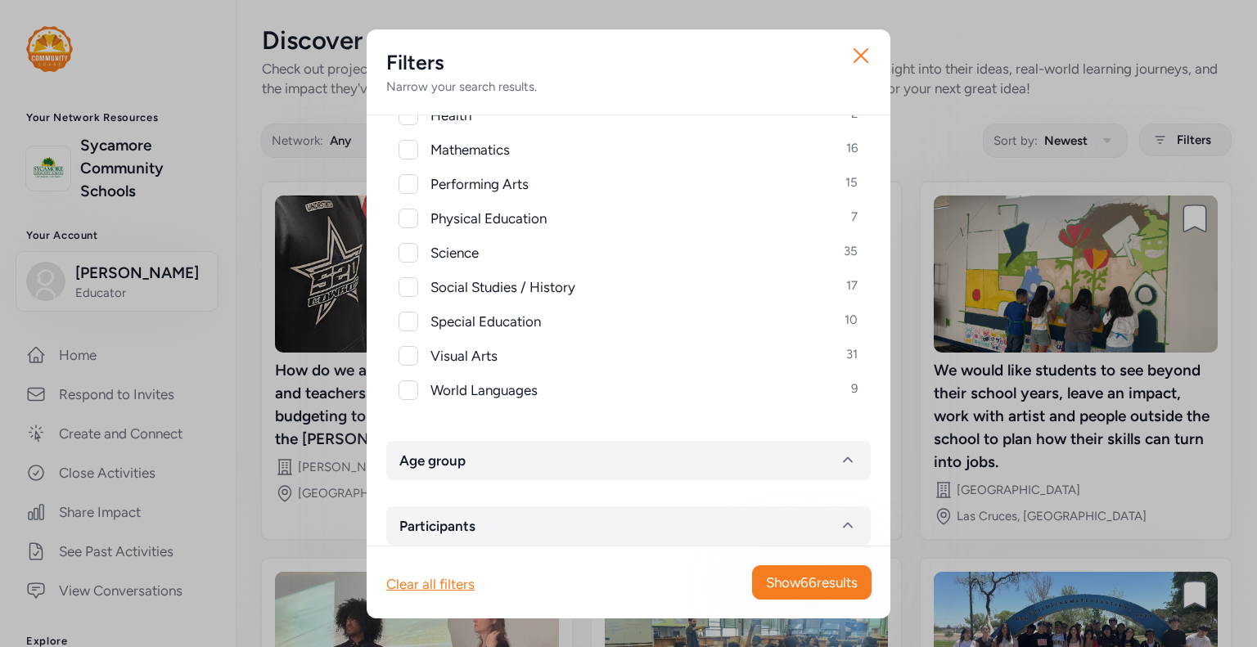
scroll to position [424, 0]
click at [412, 354] on div at bounding box center [408, 354] width 20 height 20
checkbox input "true"
click at [821, 582] on span "Show 31 results" at bounding box center [813, 583] width 88 height 20
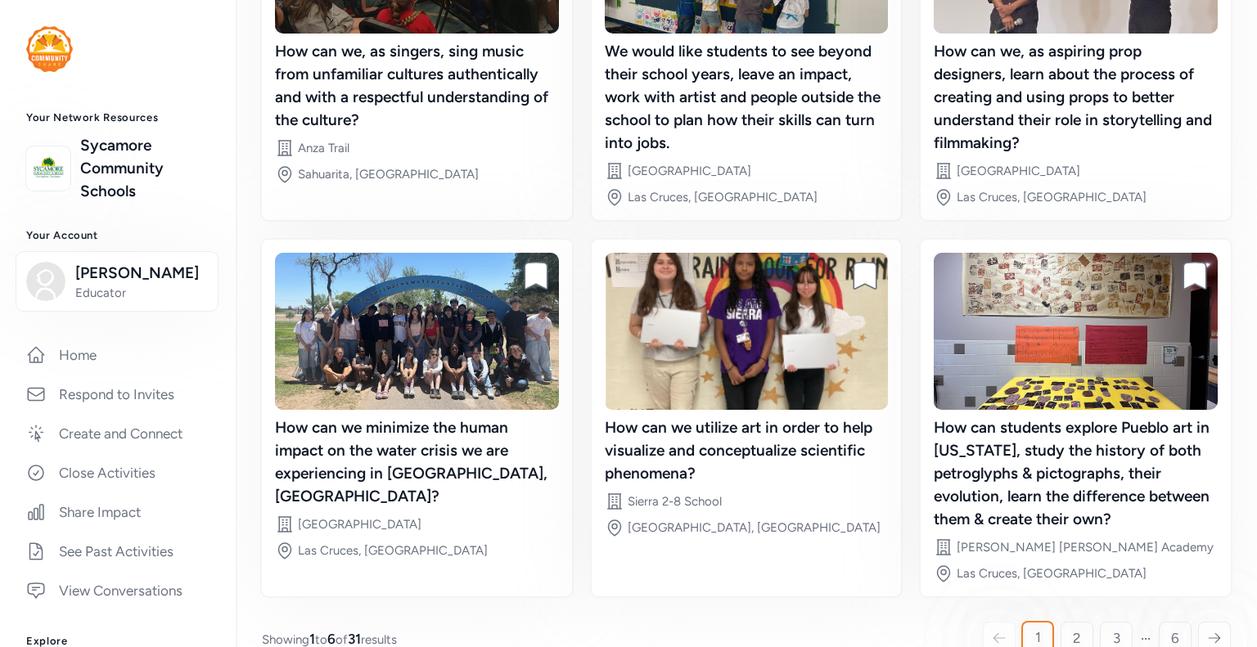
scroll to position [326, 0]
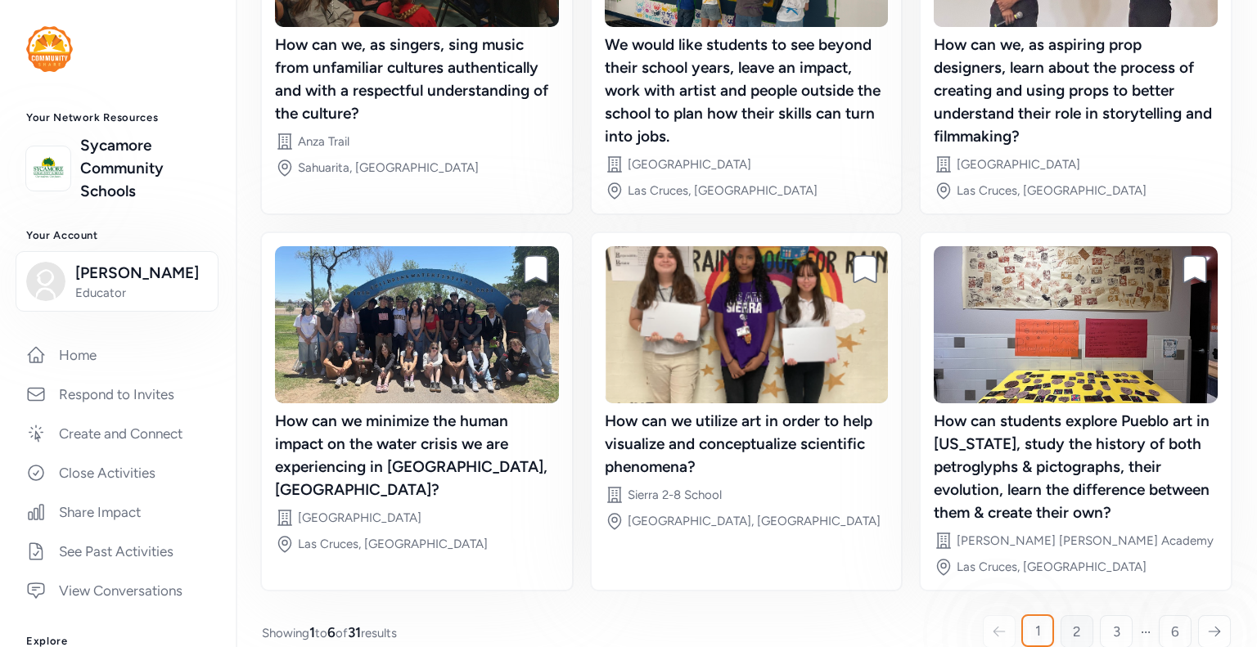
click at [1073, 622] on span "2" at bounding box center [1077, 632] width 8 height 20
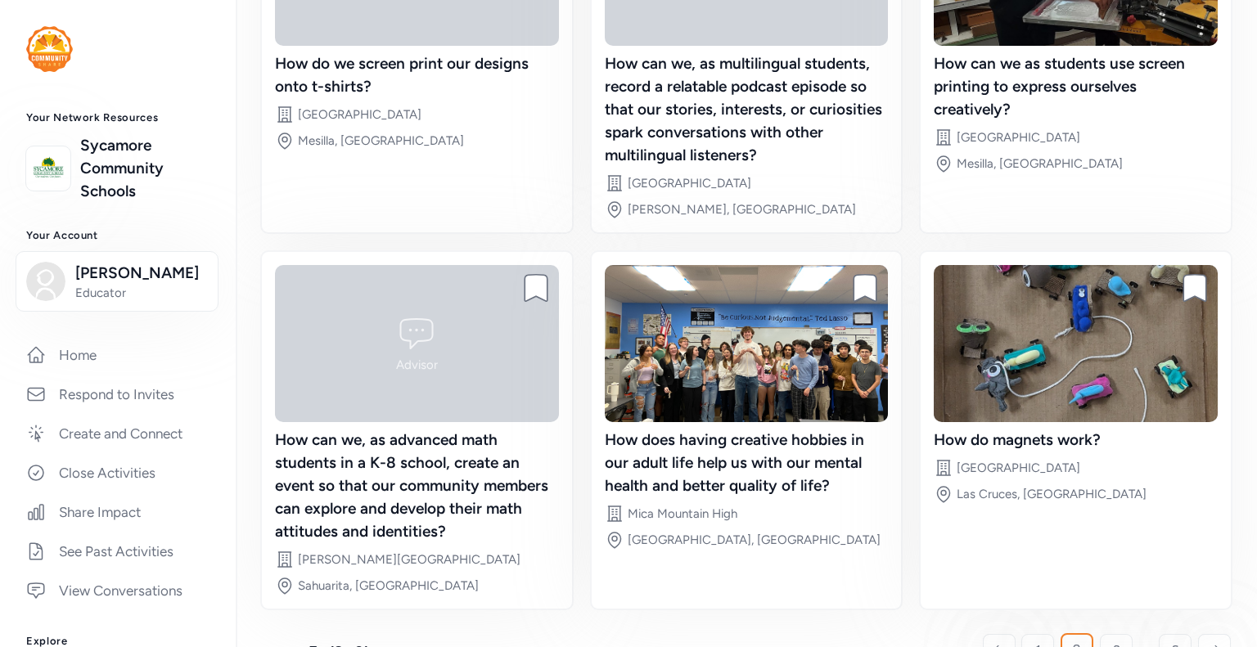
scroll to position [326, 0]
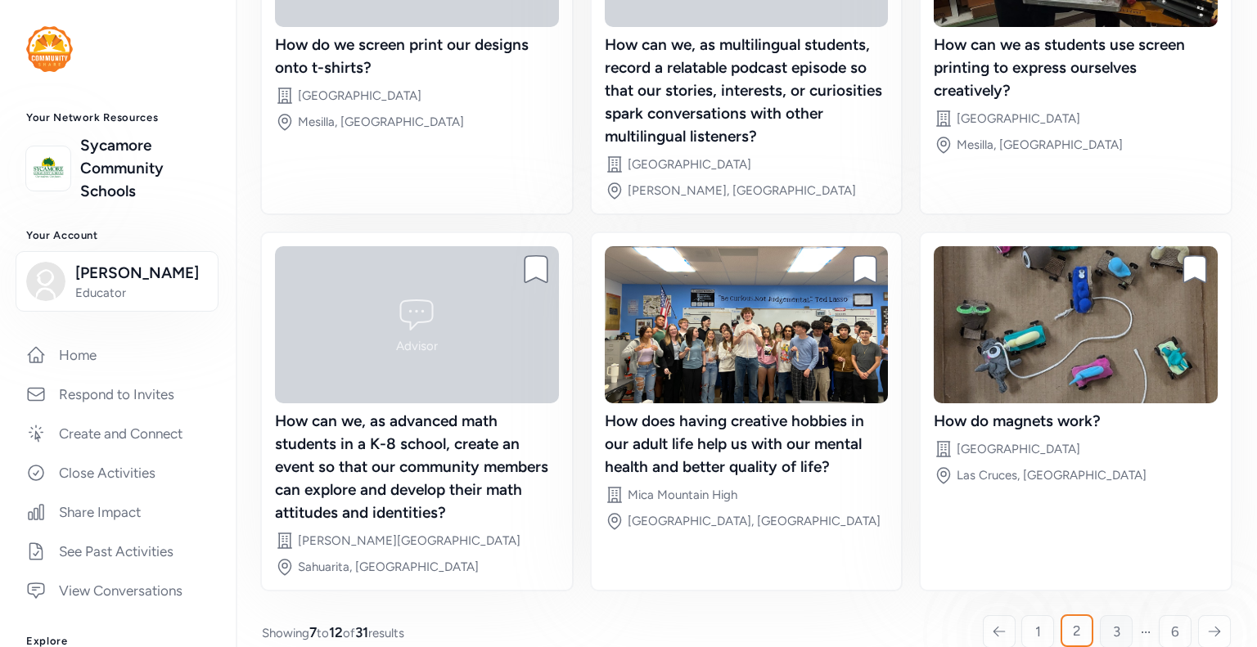
click at [1113, 622] on span "3" at bounding box center [1116, 632] width 7 height 20
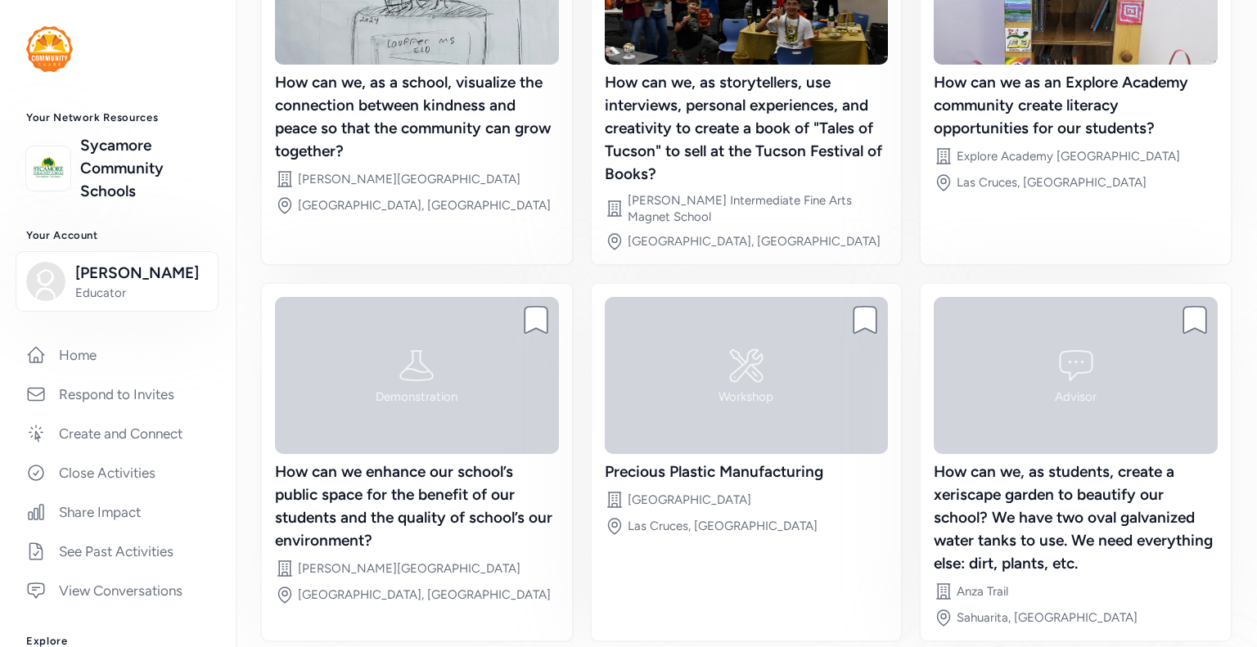
scroll to position [329, 0]
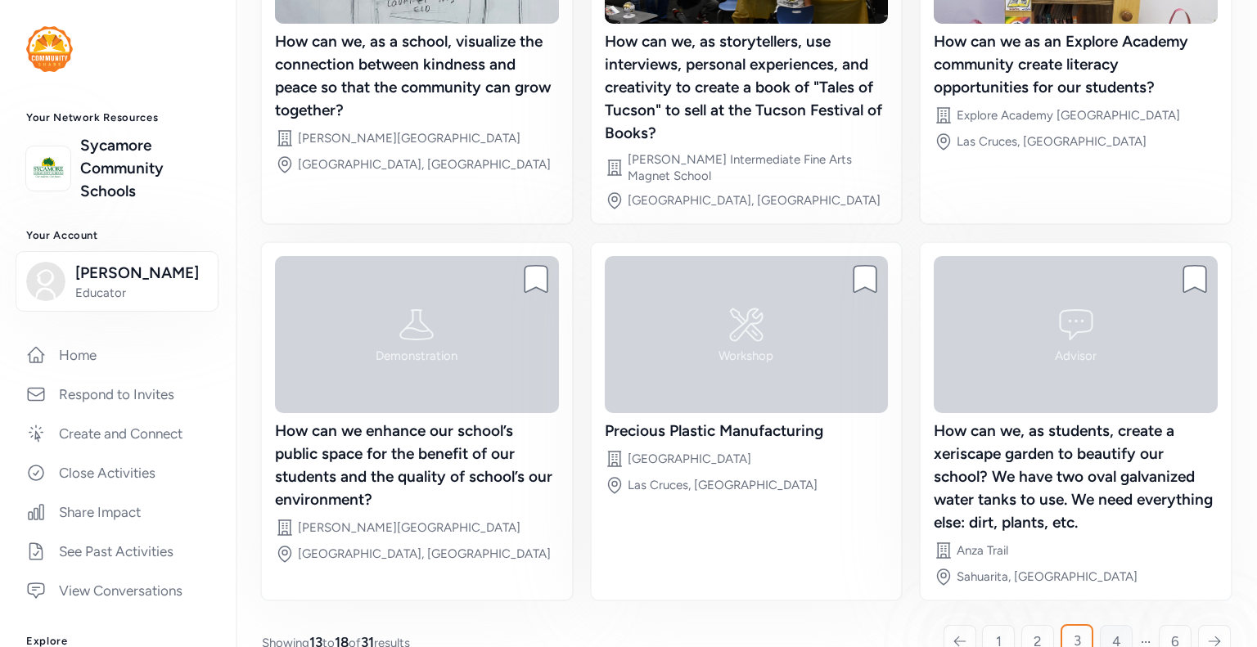
click at [1112, 632] on span "4" at bounding box center [1116, 642] width 9 height 20
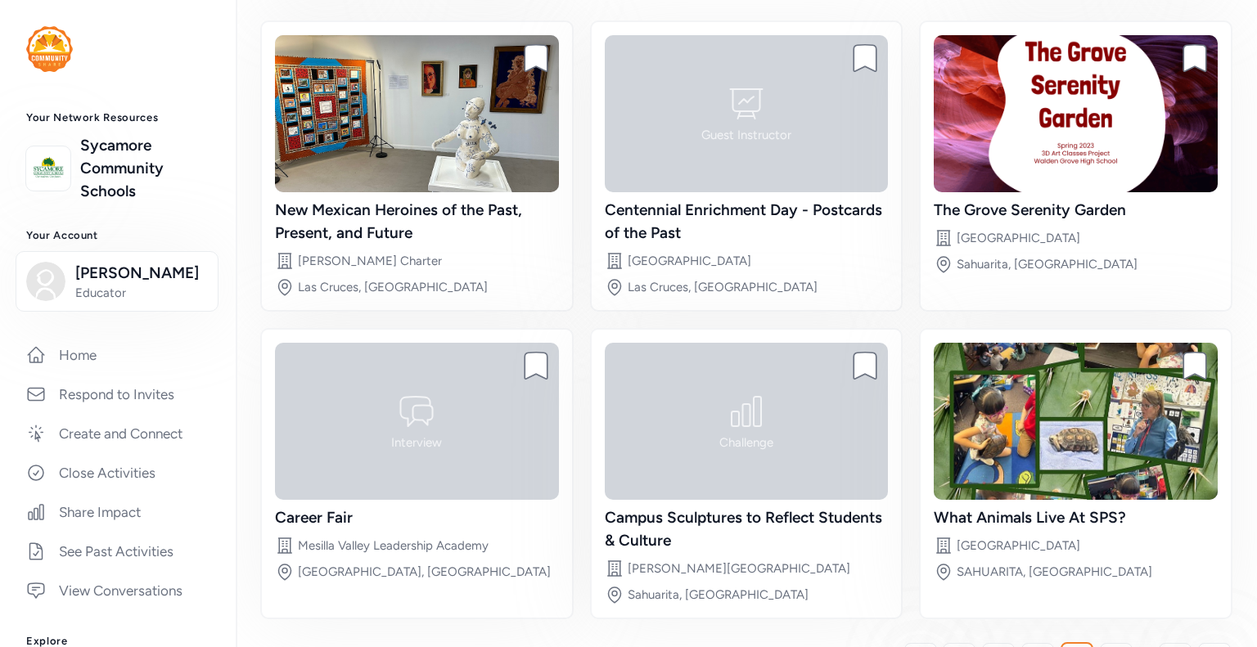
scroll to position [188, 0]
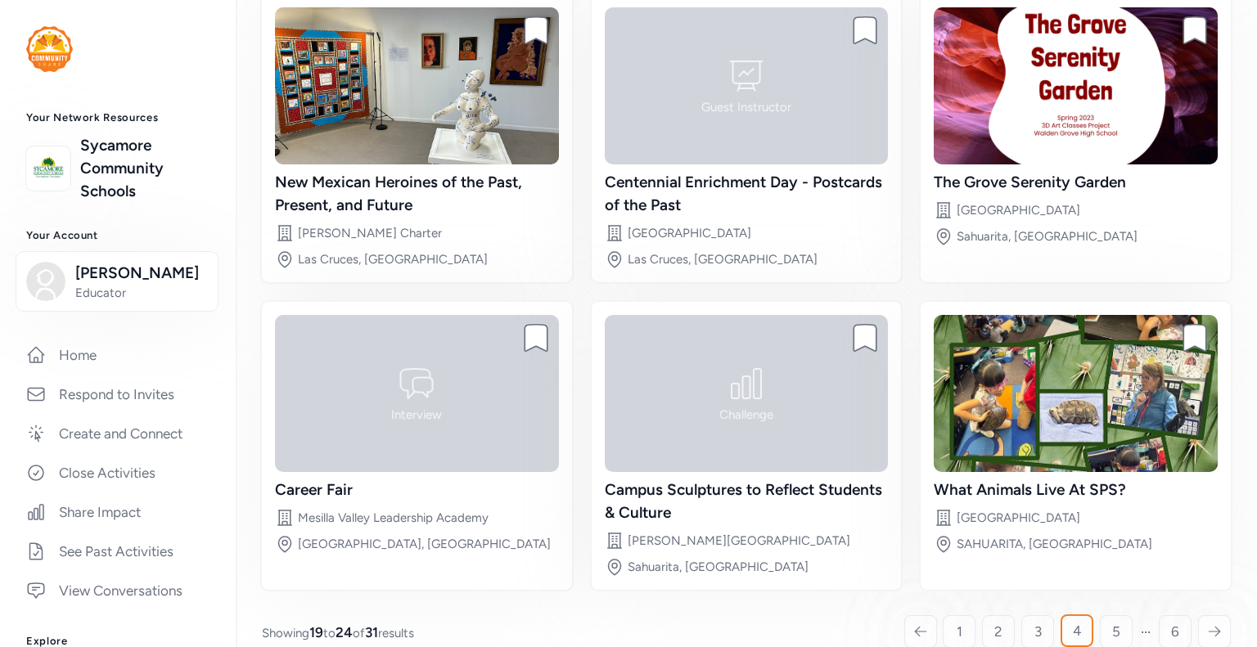
click at [1112, 622] on span "5" at bounding box center [1116, 632] width 8 height 20
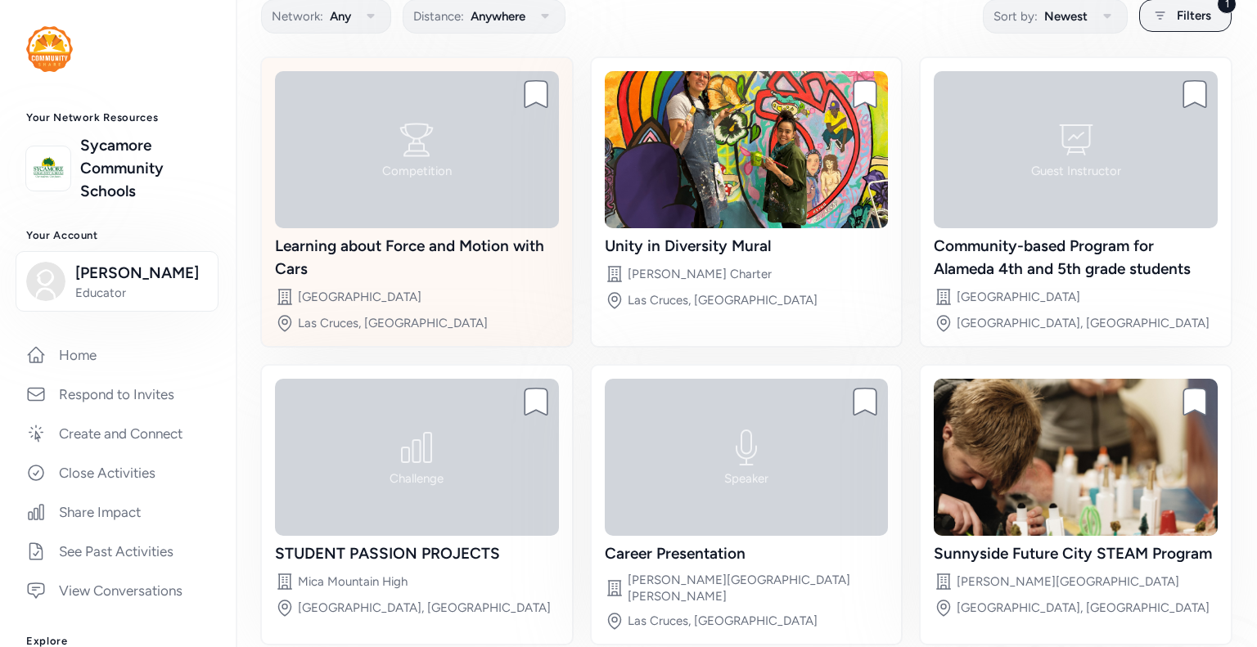
scroll to position [191, 0]
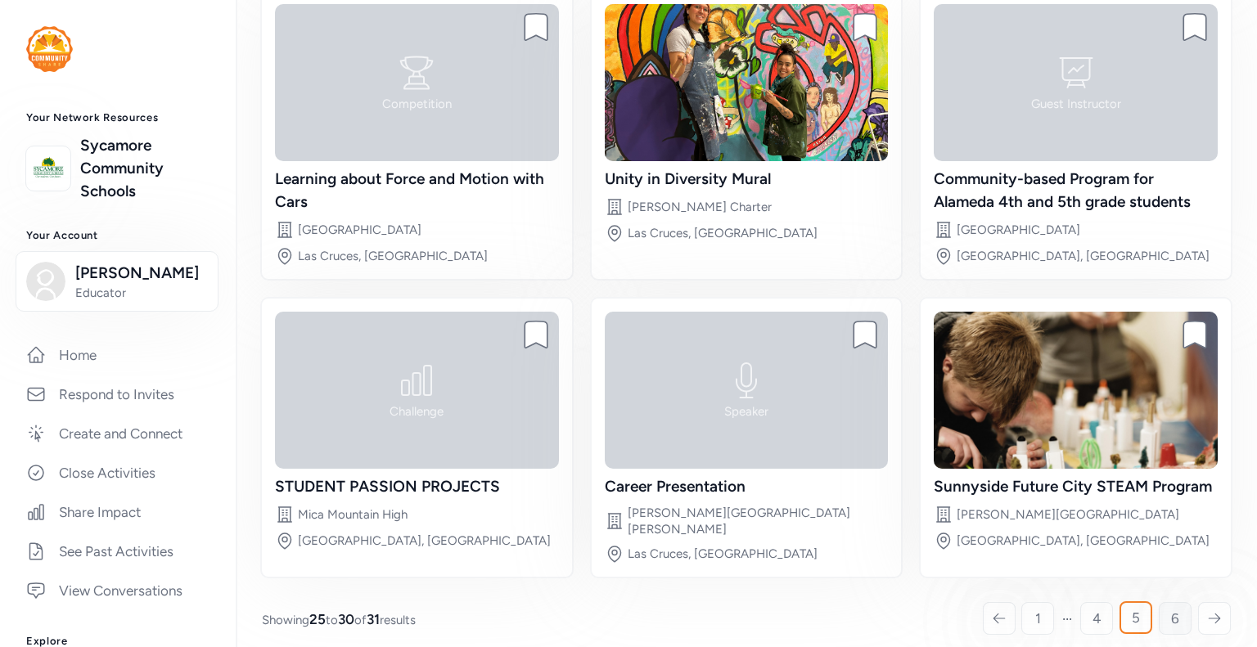
click at [1171, 609] on span "6" at bounding box center [1175, 619] width 8 height 20
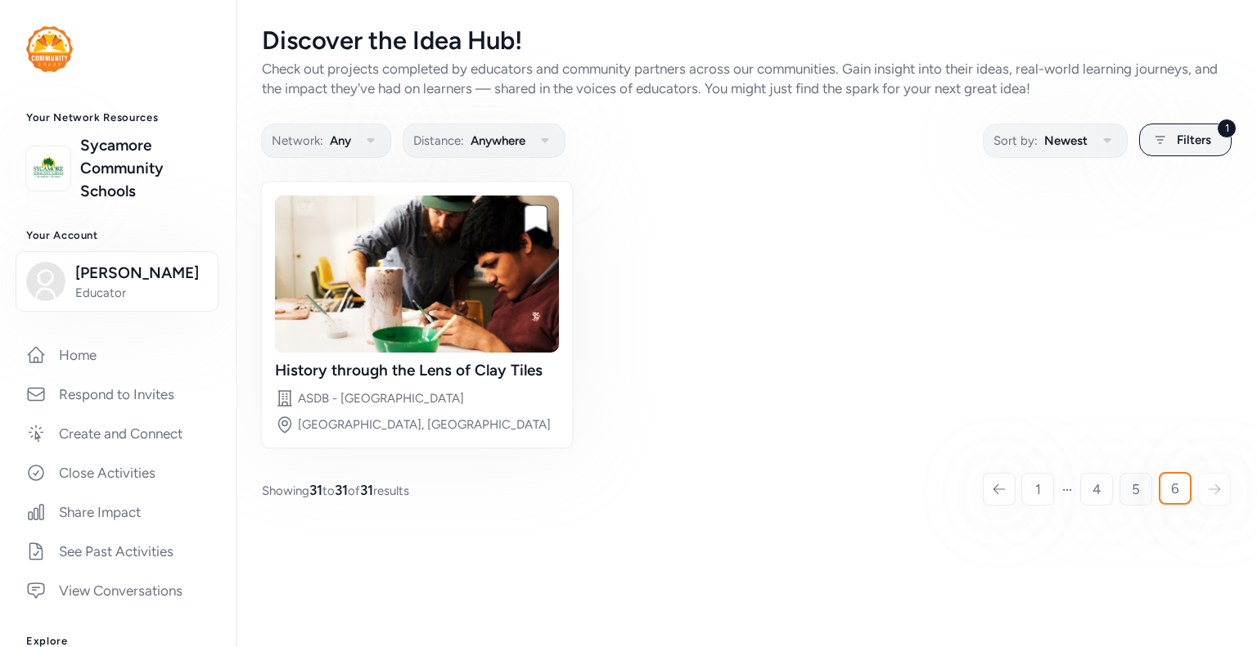
click at [1135, 479] on span "5" at bounding box center [1135, 489] width 8 height 20
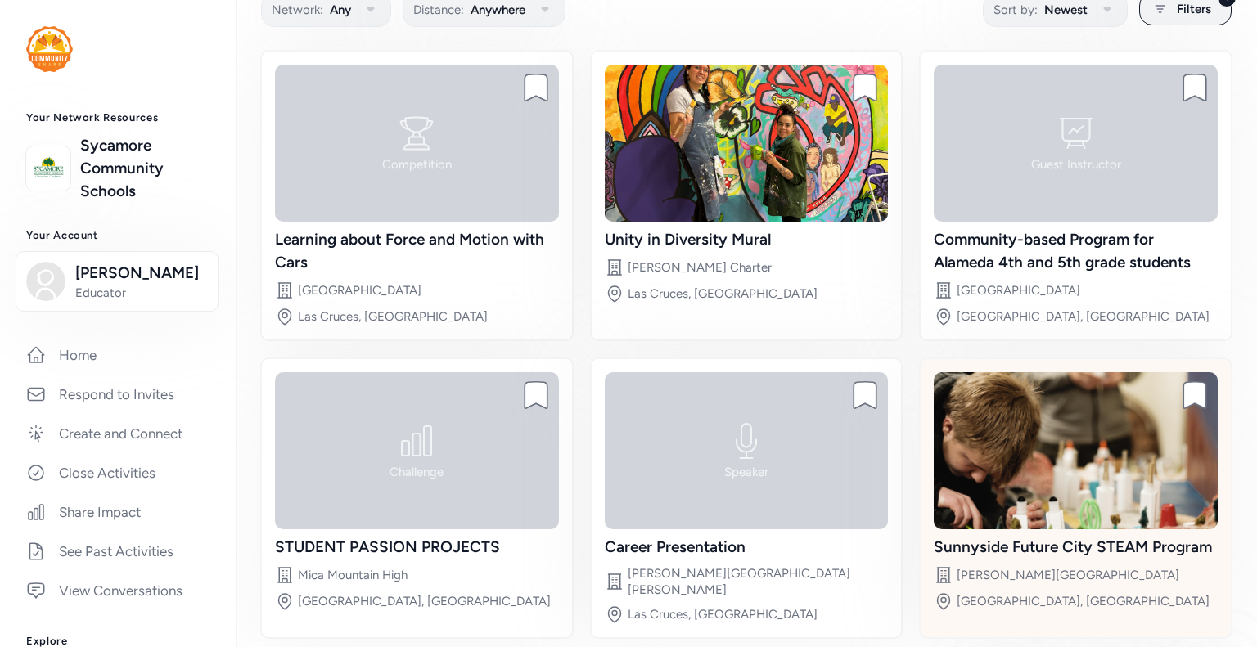
scroll to position [142, 0]
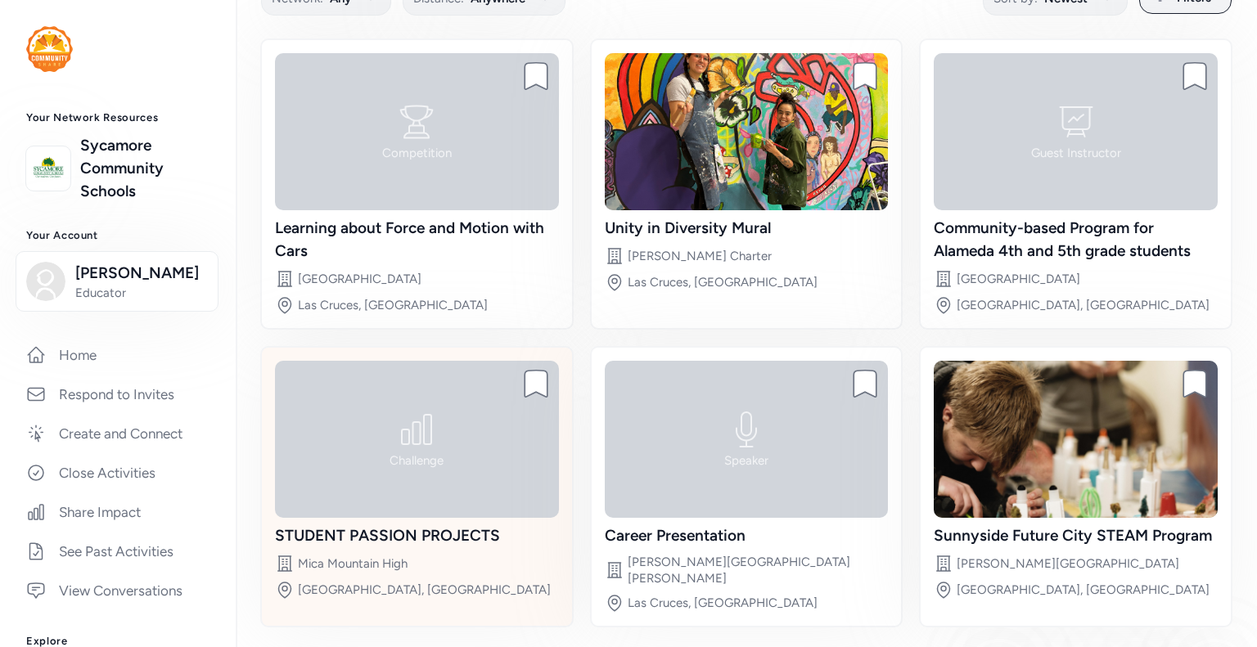
click at [436, 444] on div "Challenge" at bounding box center [417, 439] width 284 height 157
